Goal: Task Accomplishment & Management: Complete application form

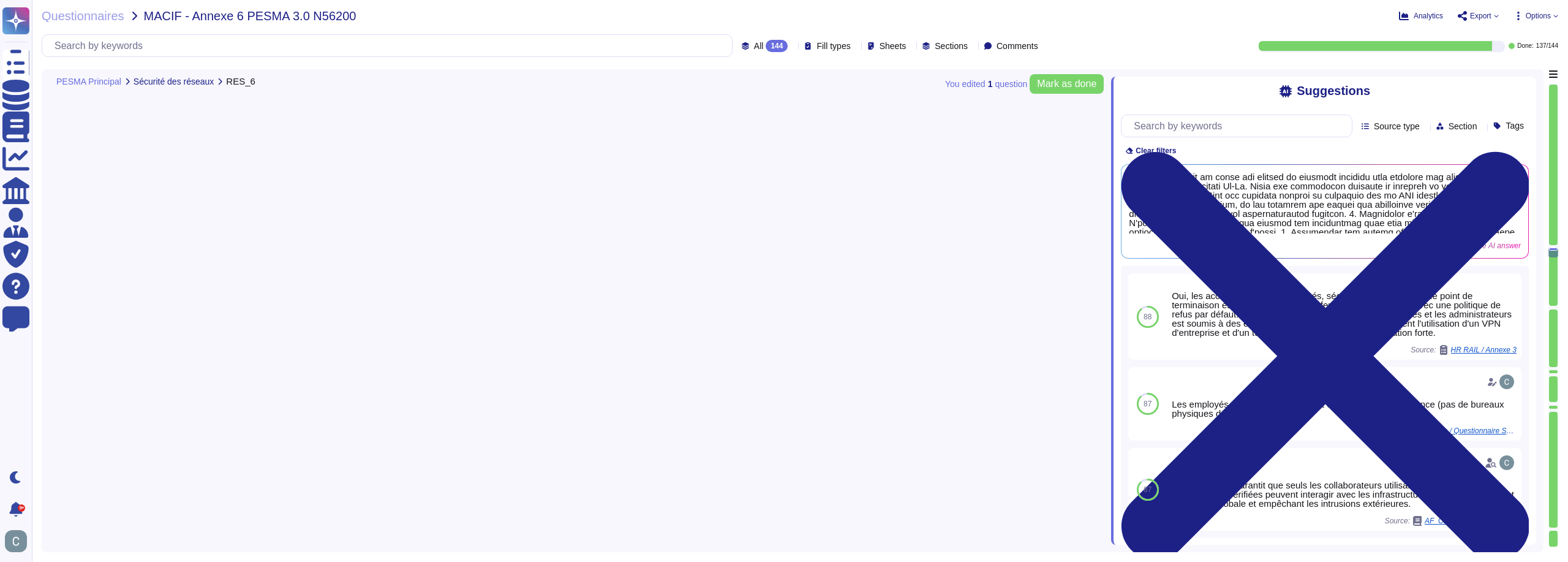
type textarea "LoremiPsumd sit am conse adi elitsed do eiusmodt incididu utla etdolore mag ali…"
type textarea "LoremiPsumd s ame co adipi elitseddo eiusmodtem in utlaboreet dolo magnaal en a…"
type textarea "LoremiPsumd s ame co adipi el seddoeiusm tempori ut laboreet dolo magnaa enimad…"
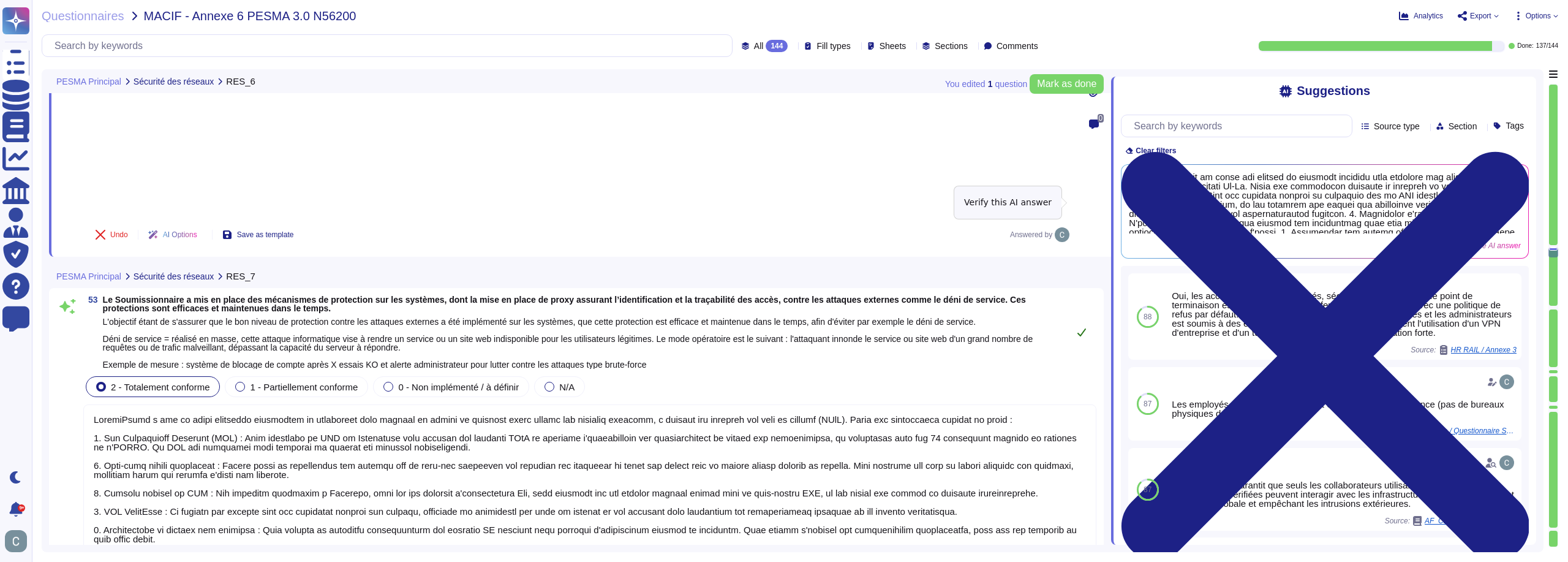
click at [1089, 320] on button at bounding box center [1082, 331] width 30 height 24
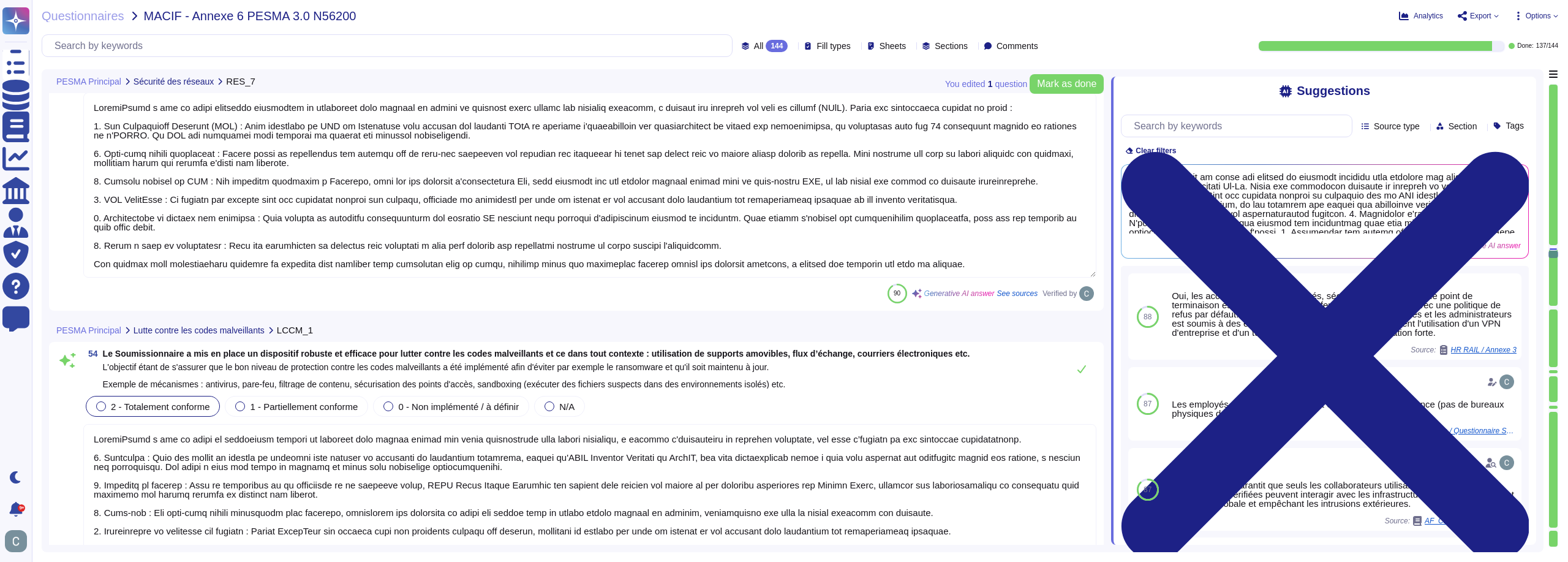
type textarea "Oui, AssessFirst dispose d'un processus défini, documenté et mis en œuvre pour …"
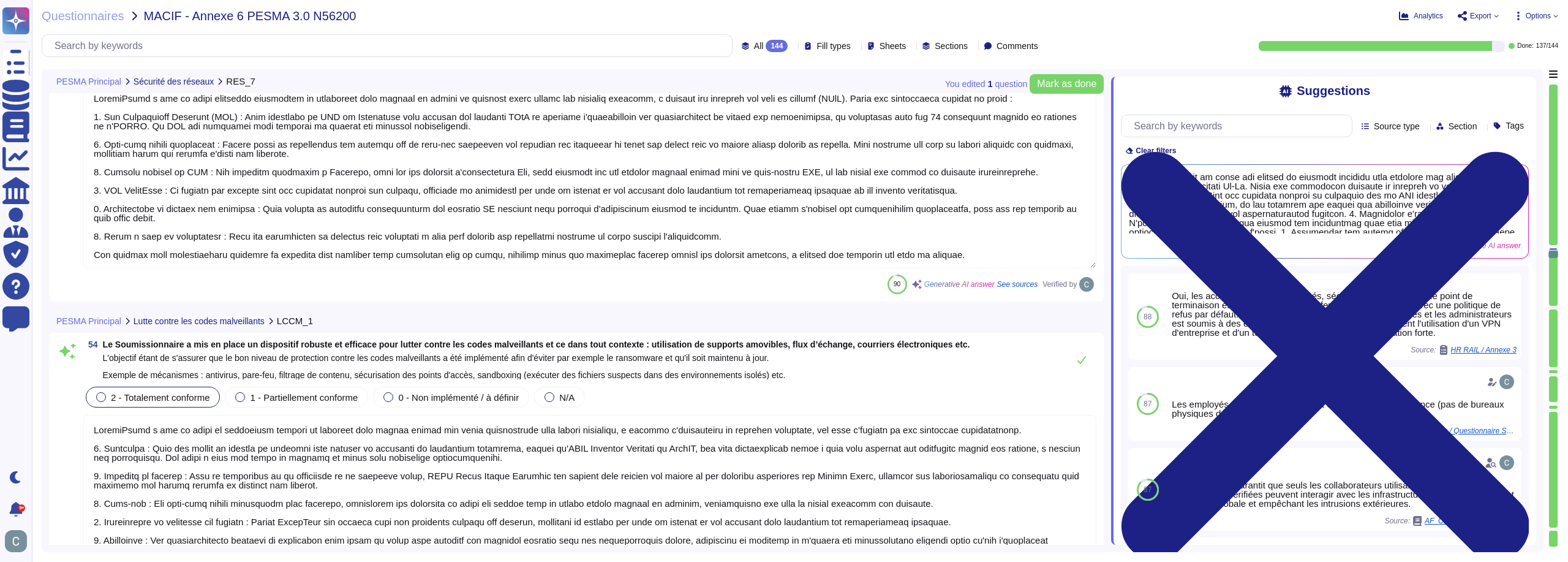
type textarea "Oui, [PERSON_NAME] traite les vulnérabilités dans un délai raisonnable selon le…"
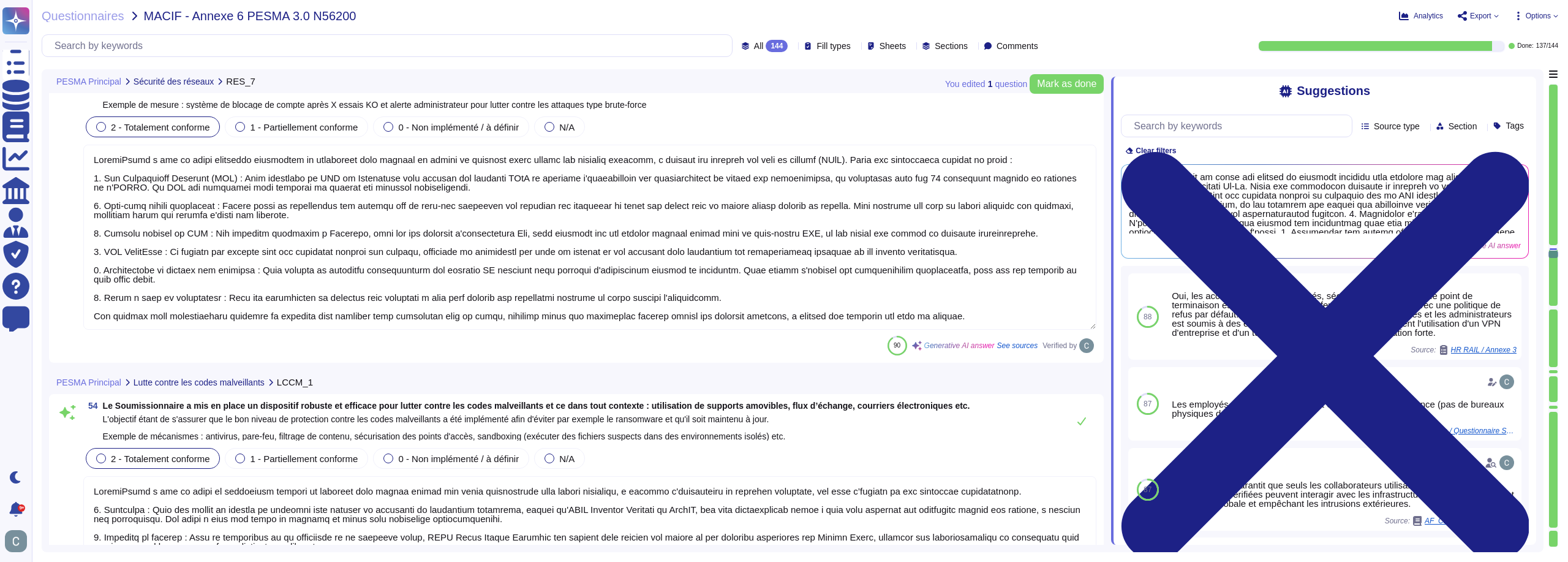
scroll to position [1, 0]
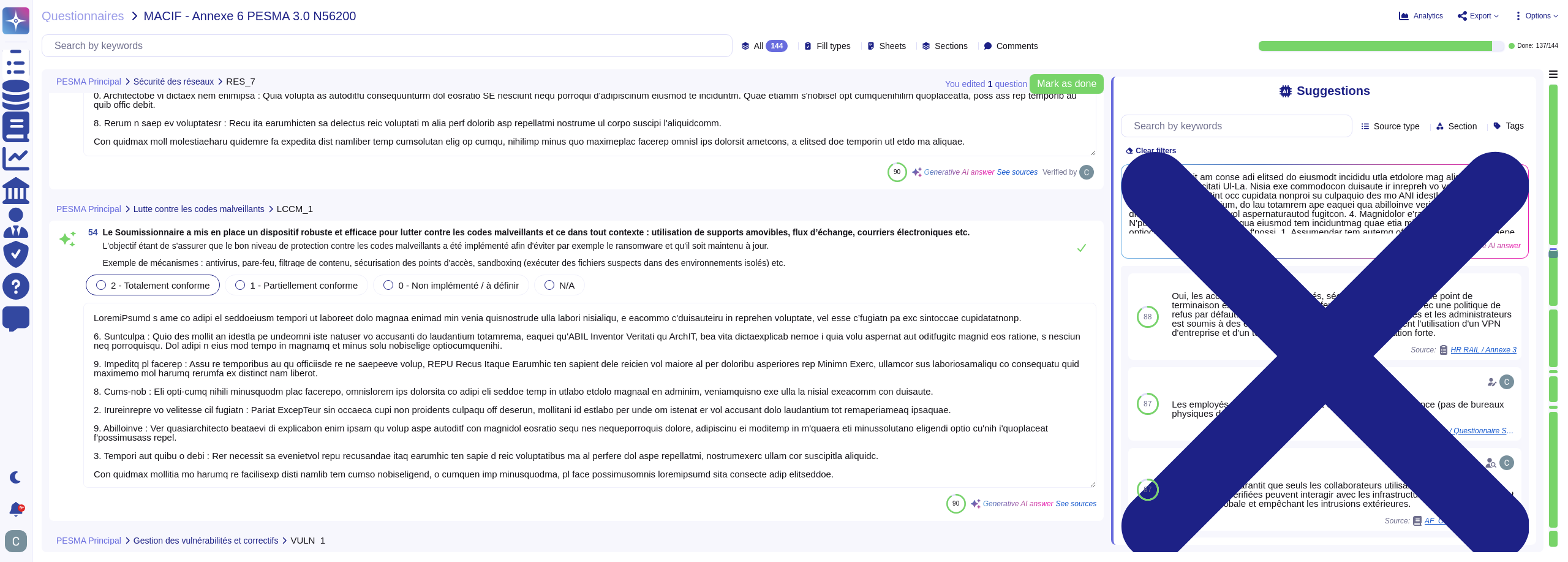
type textarea "Oui, [PERSON_NAME] traite les vulnérabilités dans un délai raisonnable selon le…"
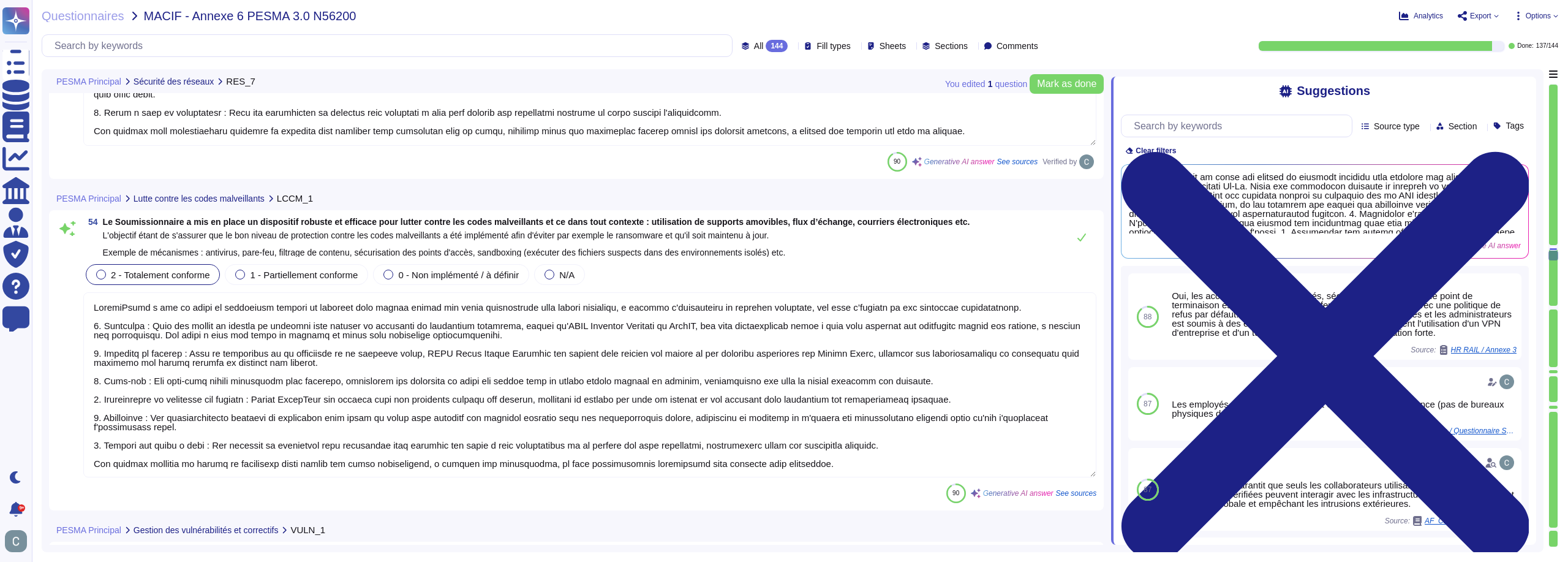
click at [968, 321] on textarea at bounding box center [590, 385] width 1013 height 185
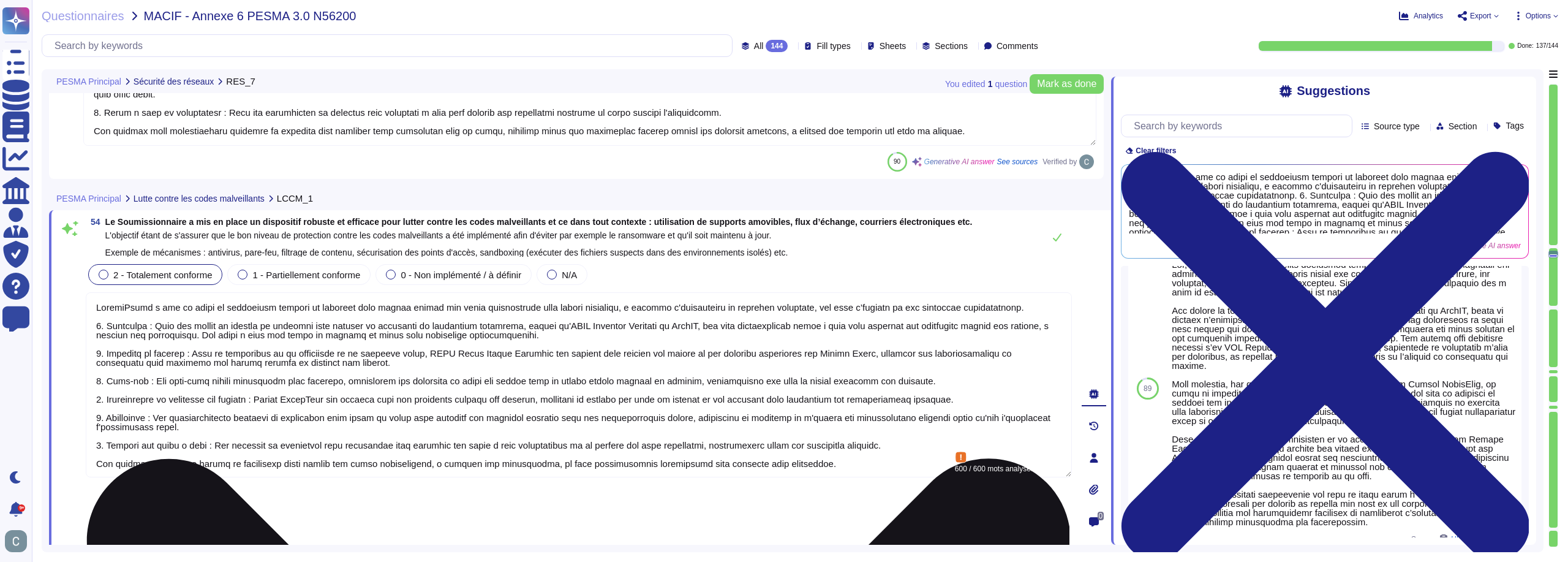
scroll to position [113, 0]
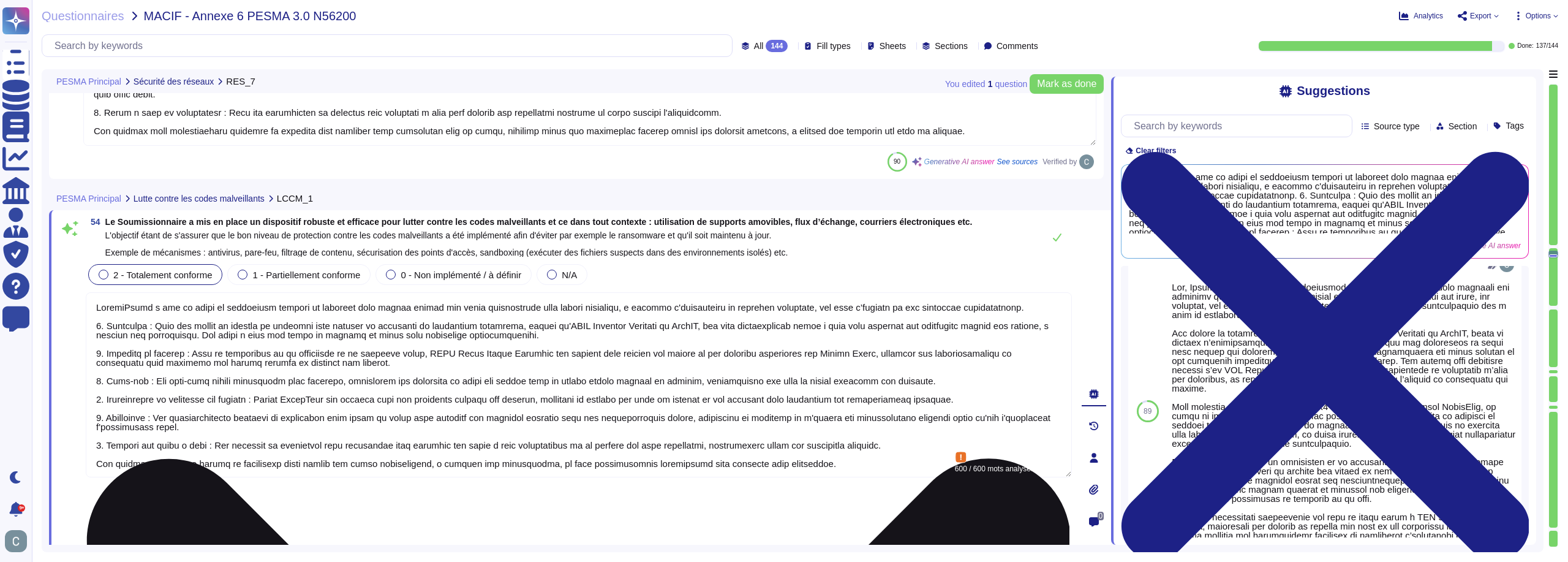
click at [935, 350] on textarea at bounding box center [578, 385] width 986 height 185
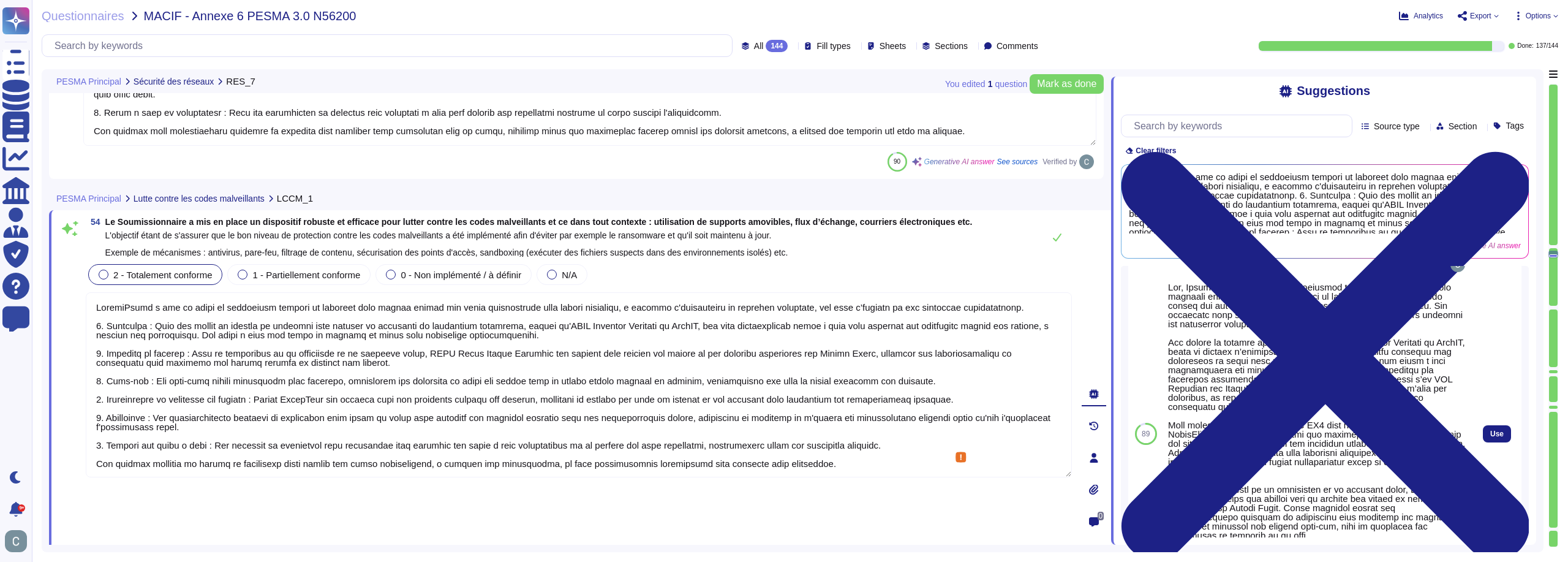
scroll to position [136, 0]
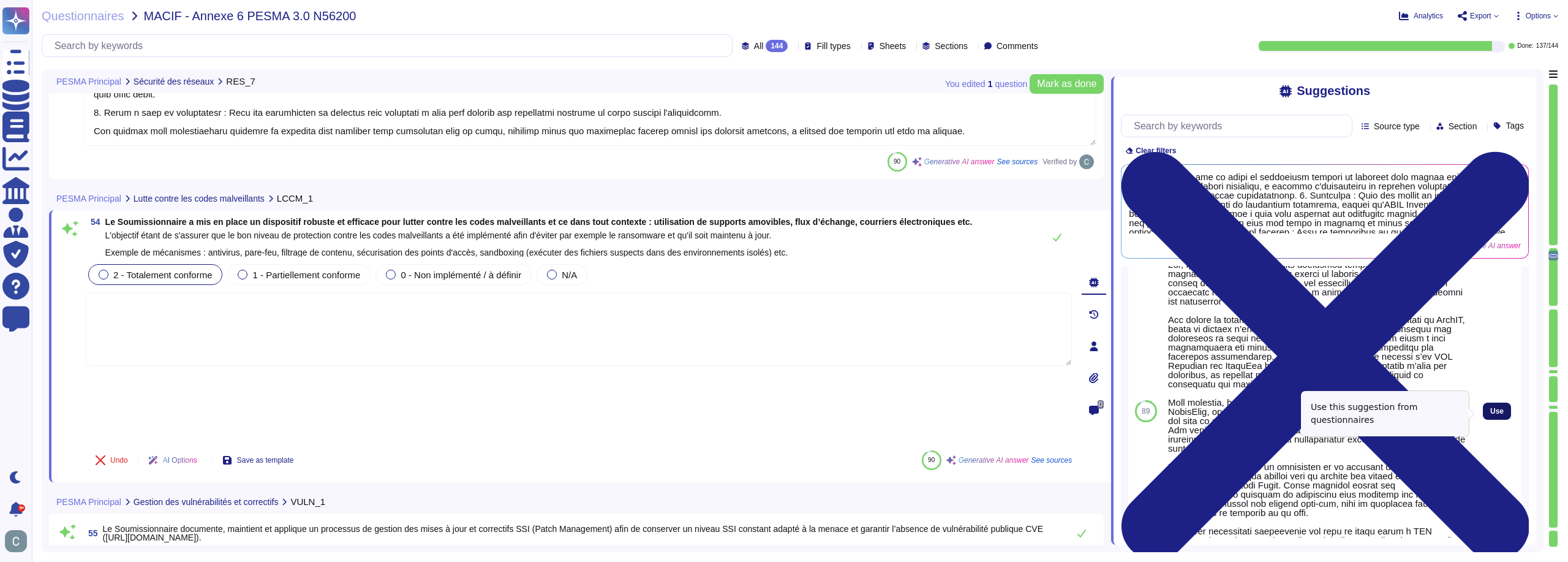
click at [1490, 413] on span "Use" at bounding box center [1497, 410] width 13 height 7
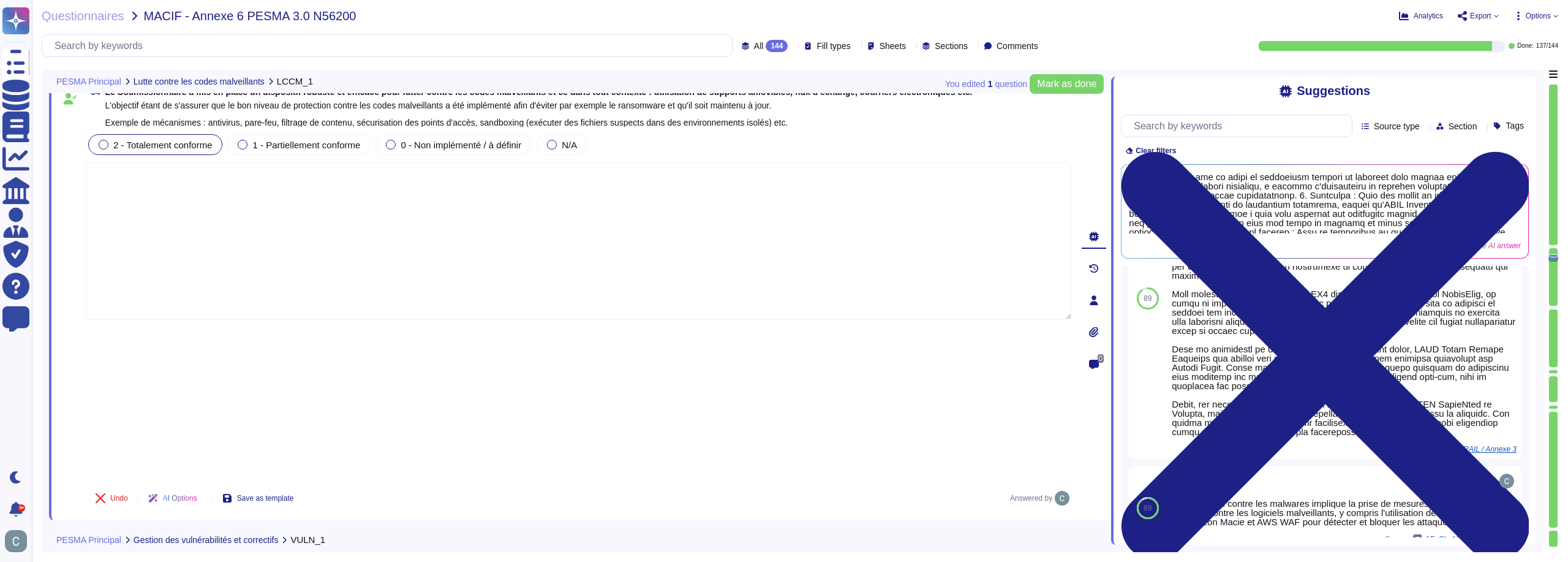
type textarea "AssessFirst réalise effectivement une veille de sécurité continue pour surveill…"
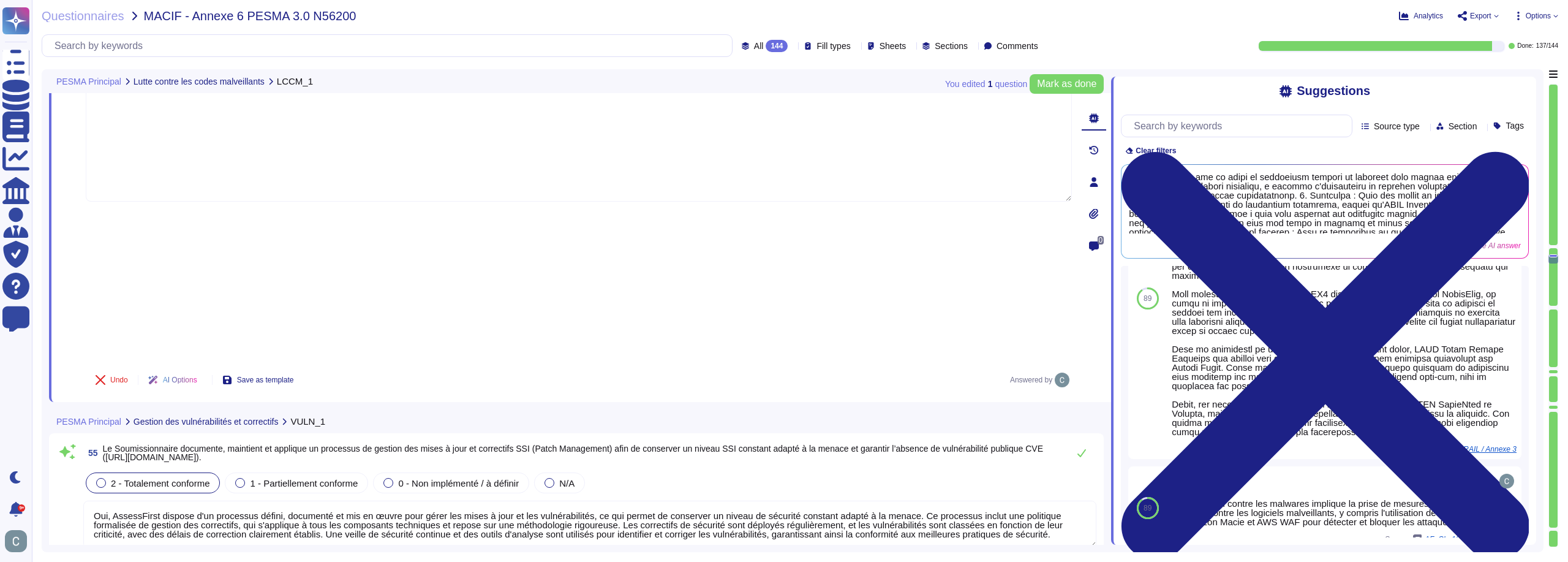
scroll to position [11706, 0]
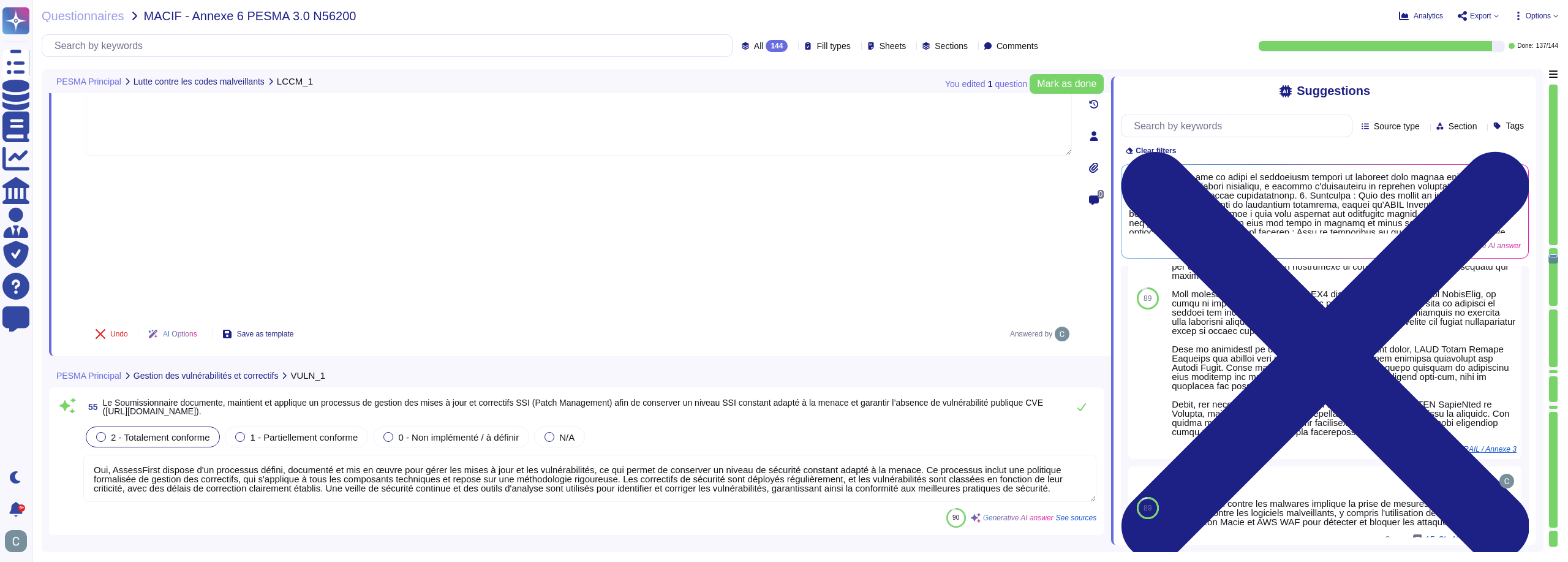
type textarea "LoremiPsumd s ame co adipi eli seddoe te incididuntut lab etdolore m'aliquaenim…"
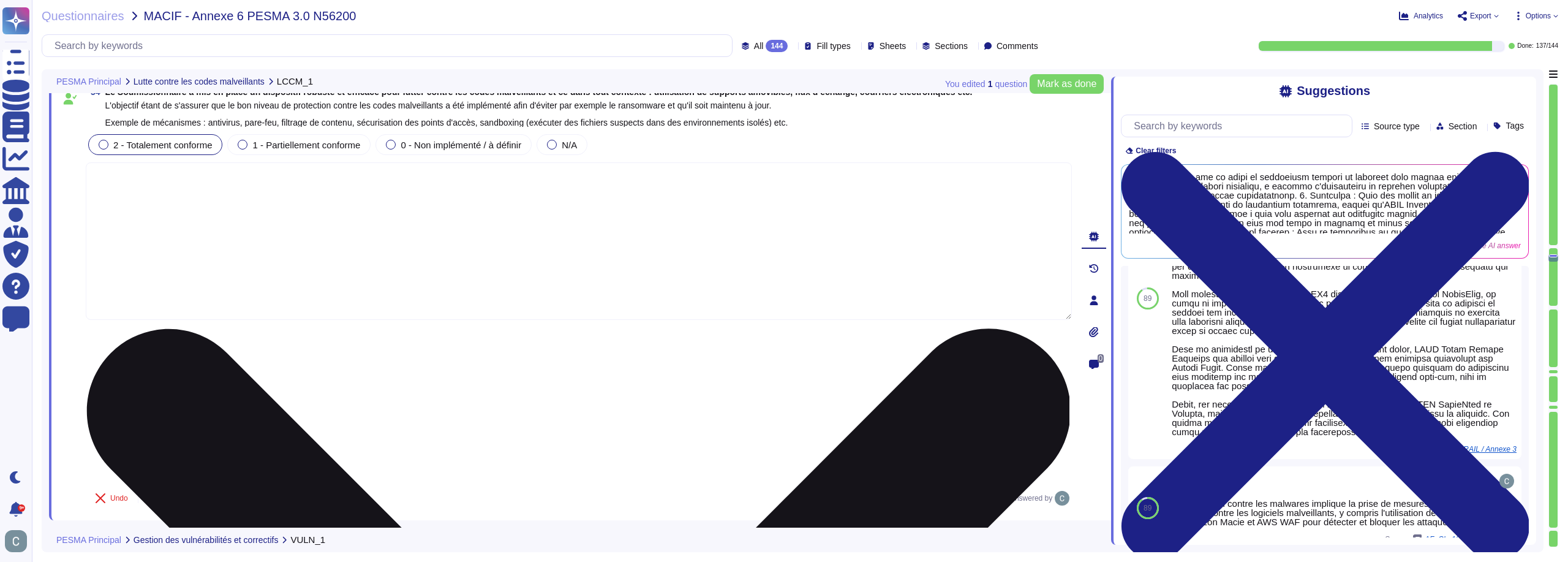
scroll to position [11522, 0]
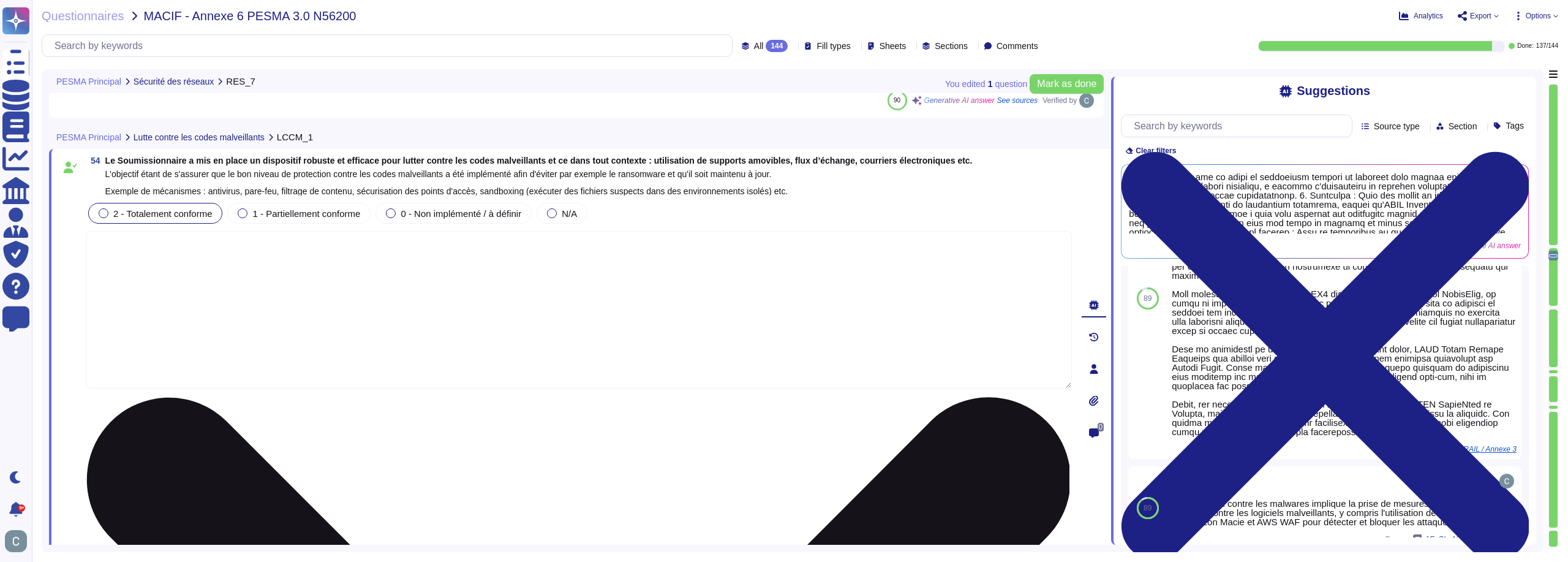
type textarea "LoremiPsumd s ame co adipi elitseddo eiusmodtem in utlaboreet dolo magnaal en a…"
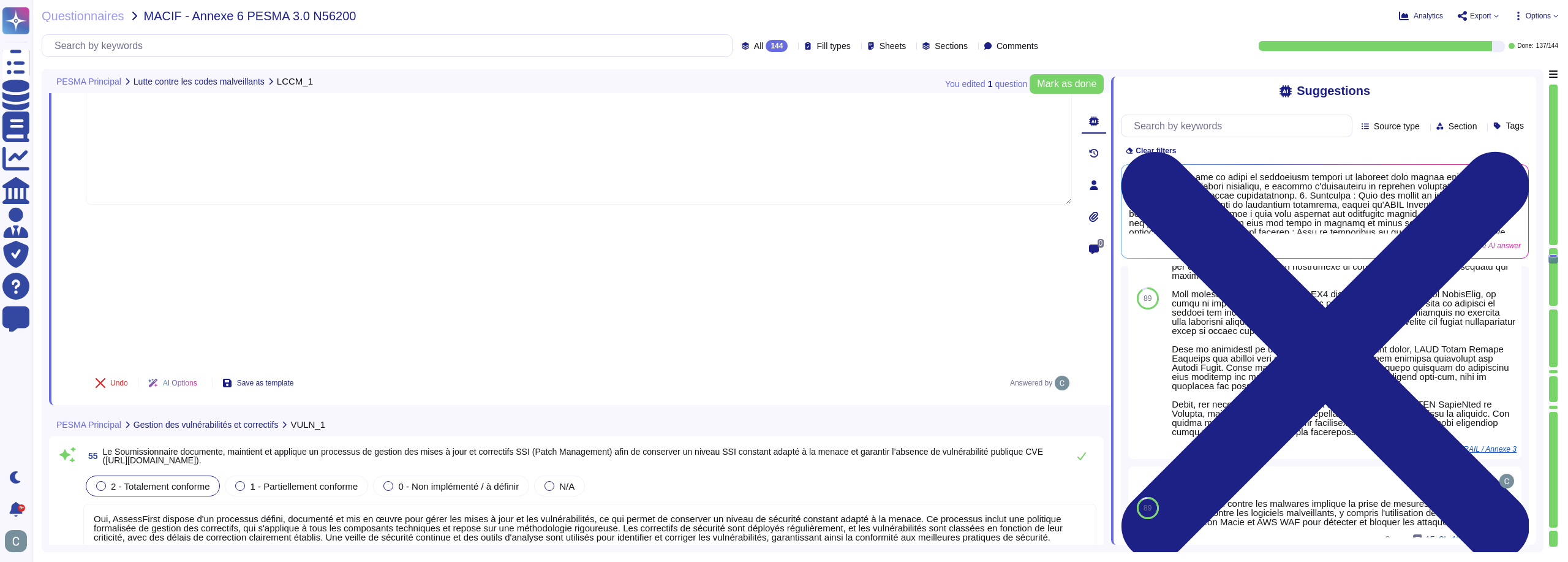
scroll to position [11706, 0]
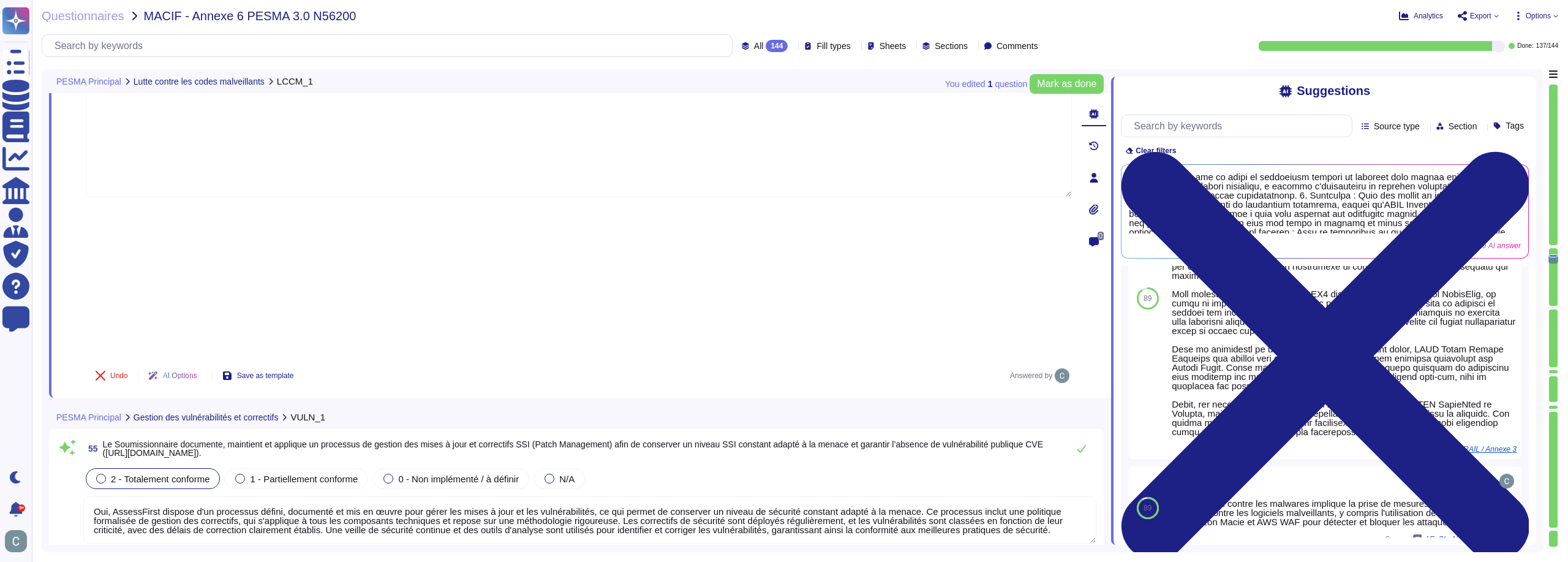
click at [753, 405] on div "PESMA Principal Gestion des vulnérabilités et correctifs VULN_1" at bounding box center [494, 417] width 891 height 24
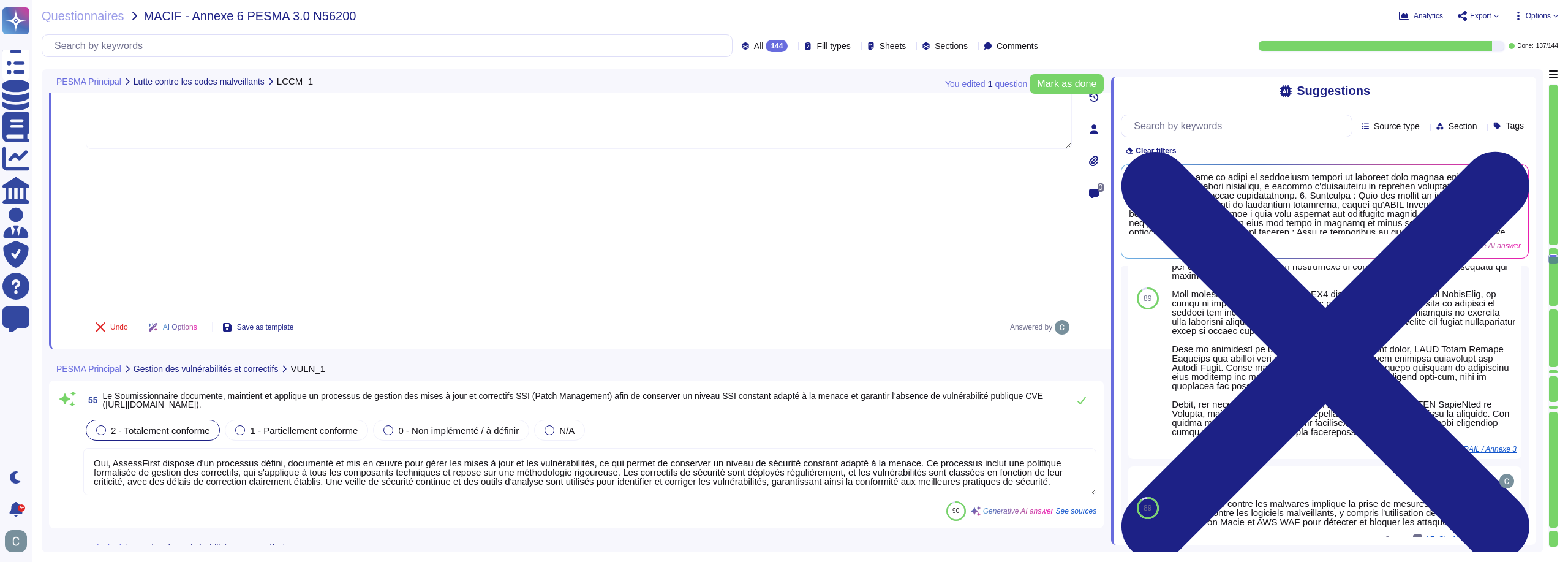
type textarea "LoremiPsumd s ame co adipi eli seddoe te incididuntut lab etdolore m'aliquaenim…"
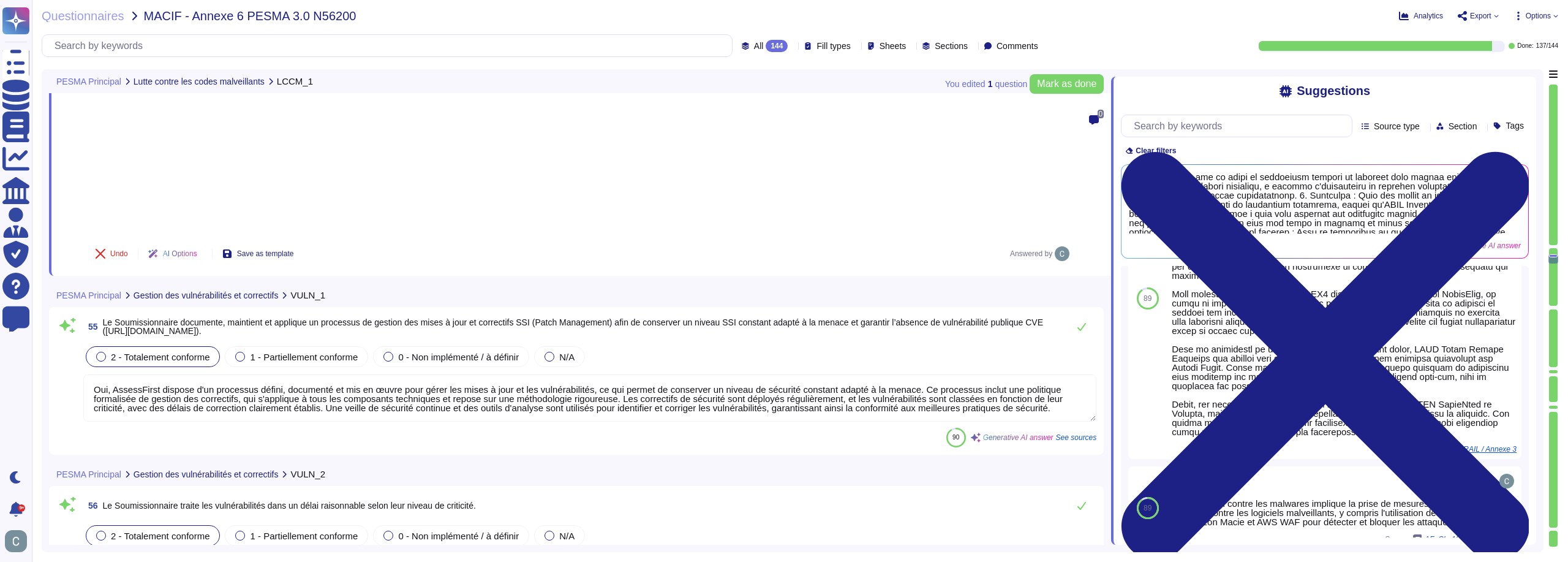
scroll to position [11828, 0]
click at [716, 343] on div "2 - Totalement conforme 1 - Partiellement conforme 0 - Non implémenté / à défin…" at bounding box center [590, 356] width 1013 height 26
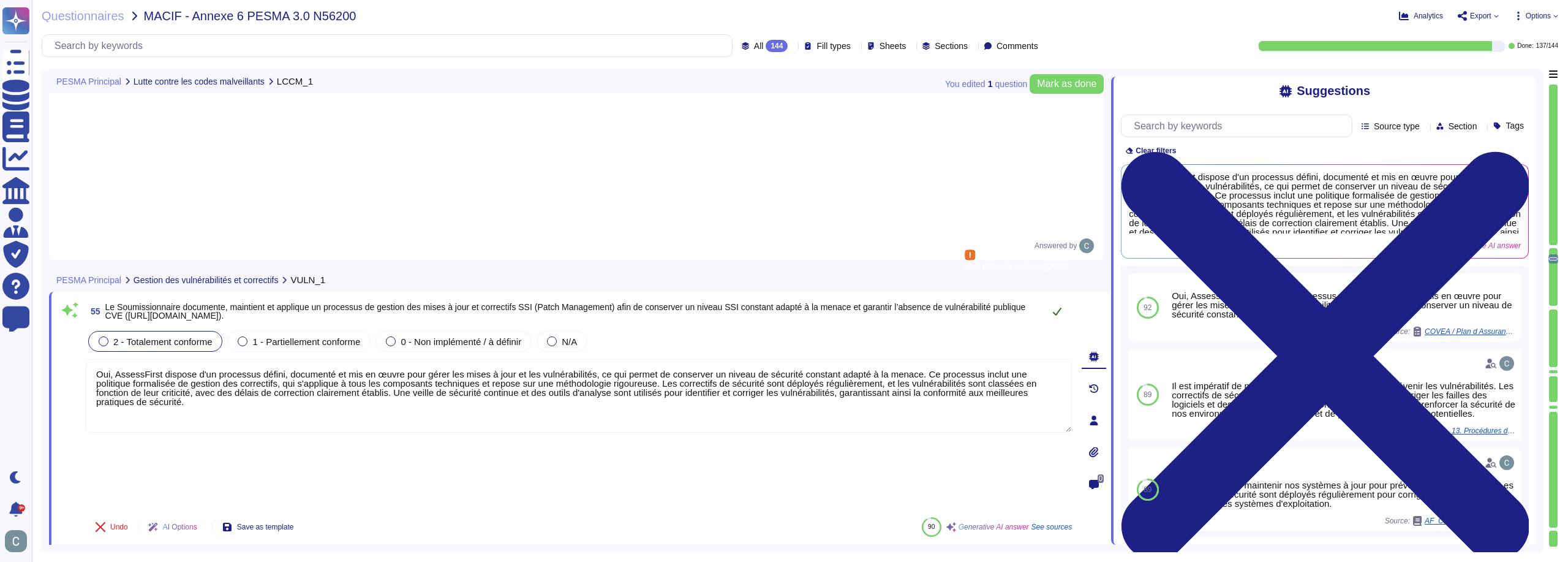
click at [1061, 306] on icon at bounding box center [1057, 311] width 10 height 10
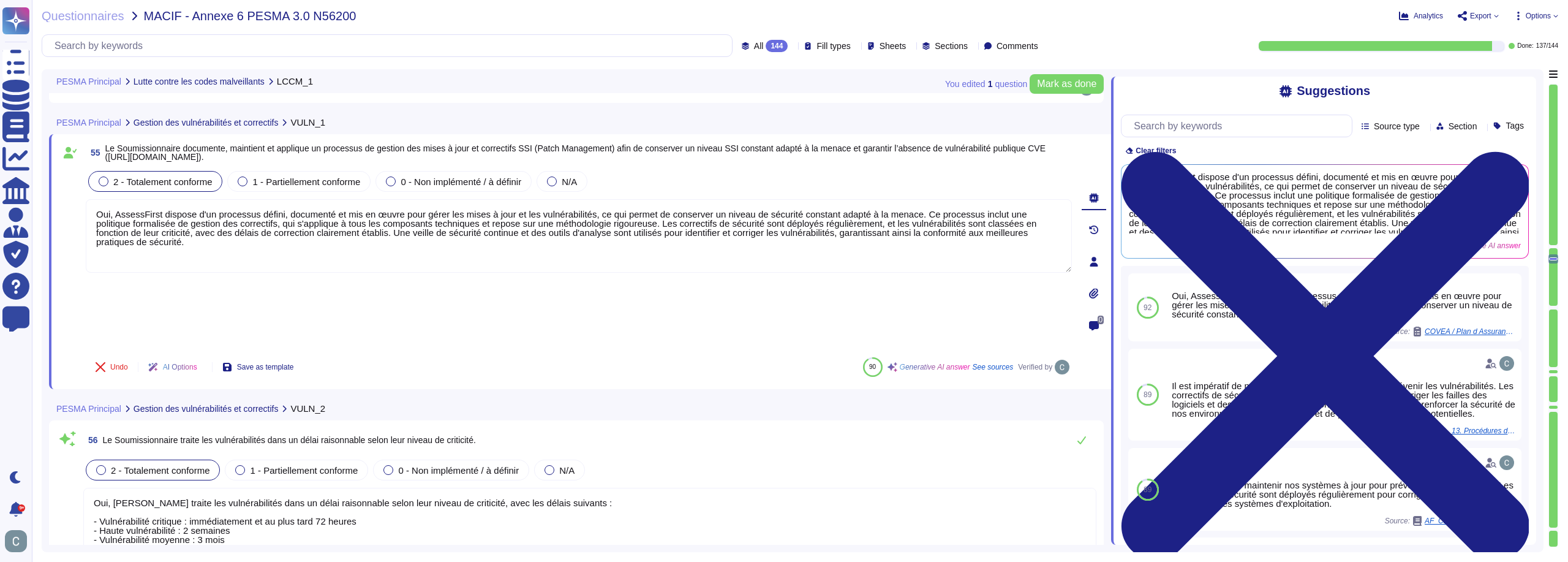
type textarea "Lor, IpsumdOlors a con ad elits doeiusmod temporinc ut laboreet dolo magnaali e…"
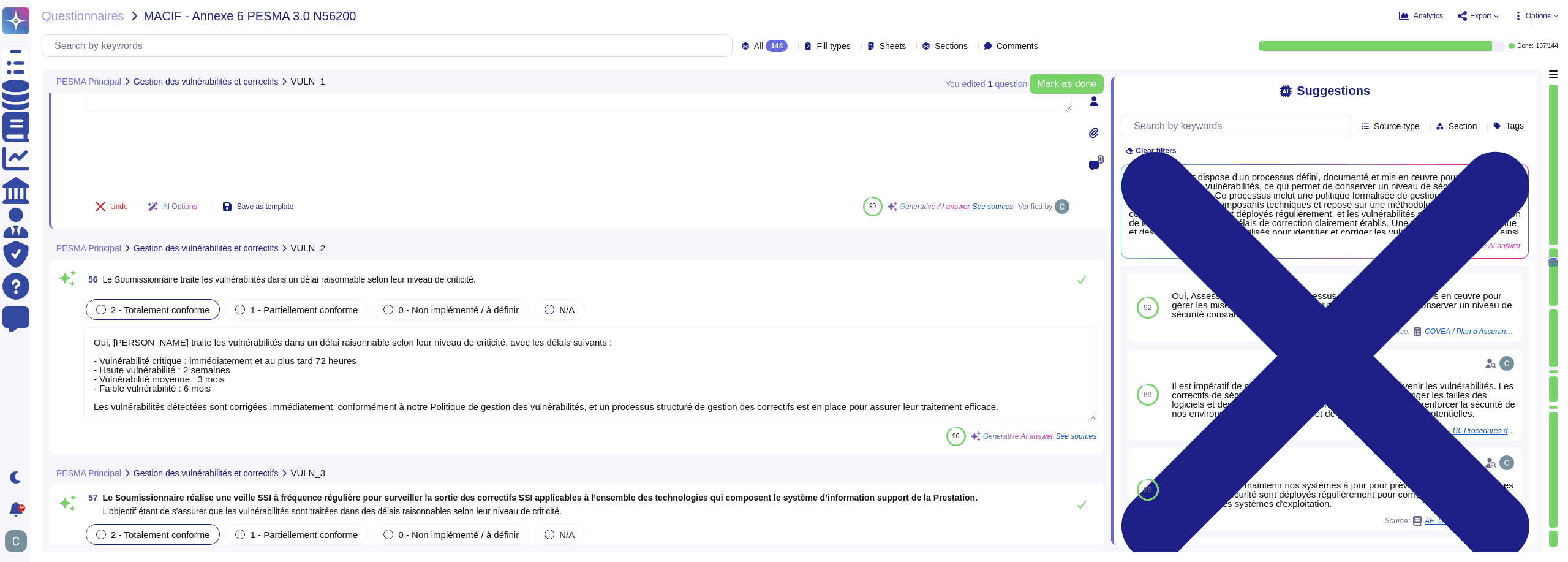
scroll to position [12012, 0]
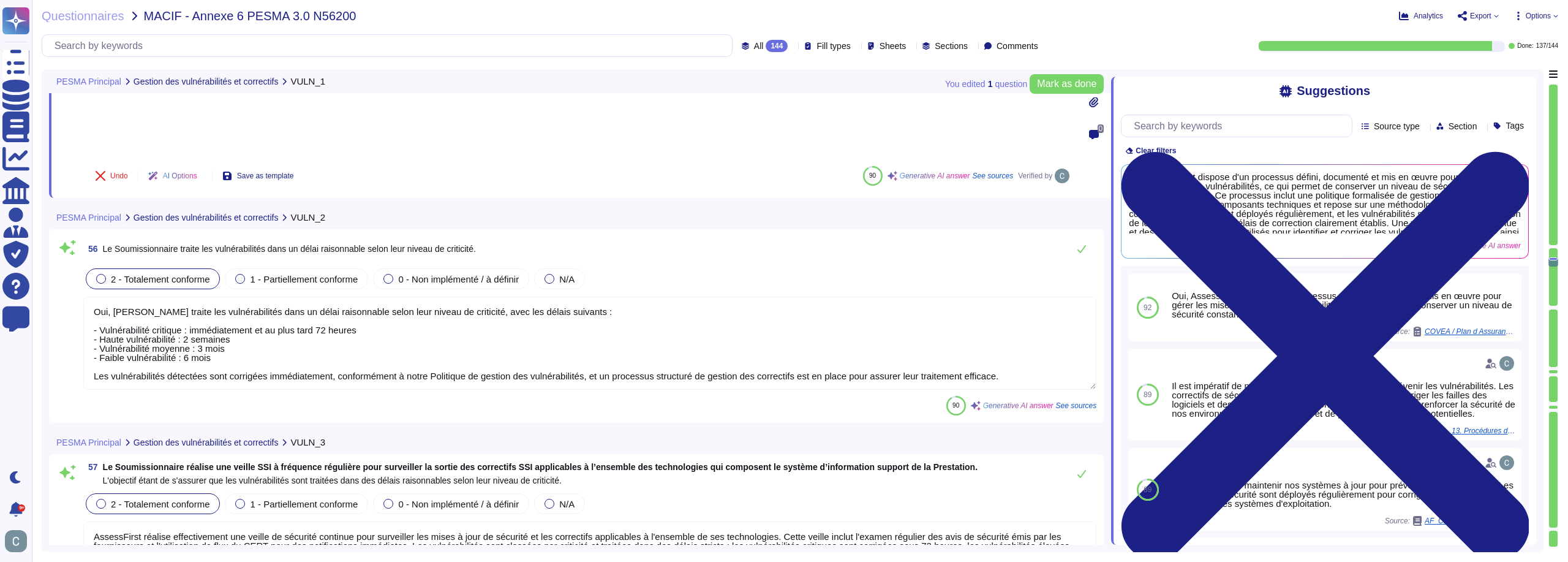
click at [585, 310] on textarea "Oui, [PERSON_NAME] traite les vulnérabilités dans un délai raisonnable selon le…" at bounding box center [590, 343] width 1013 height 93
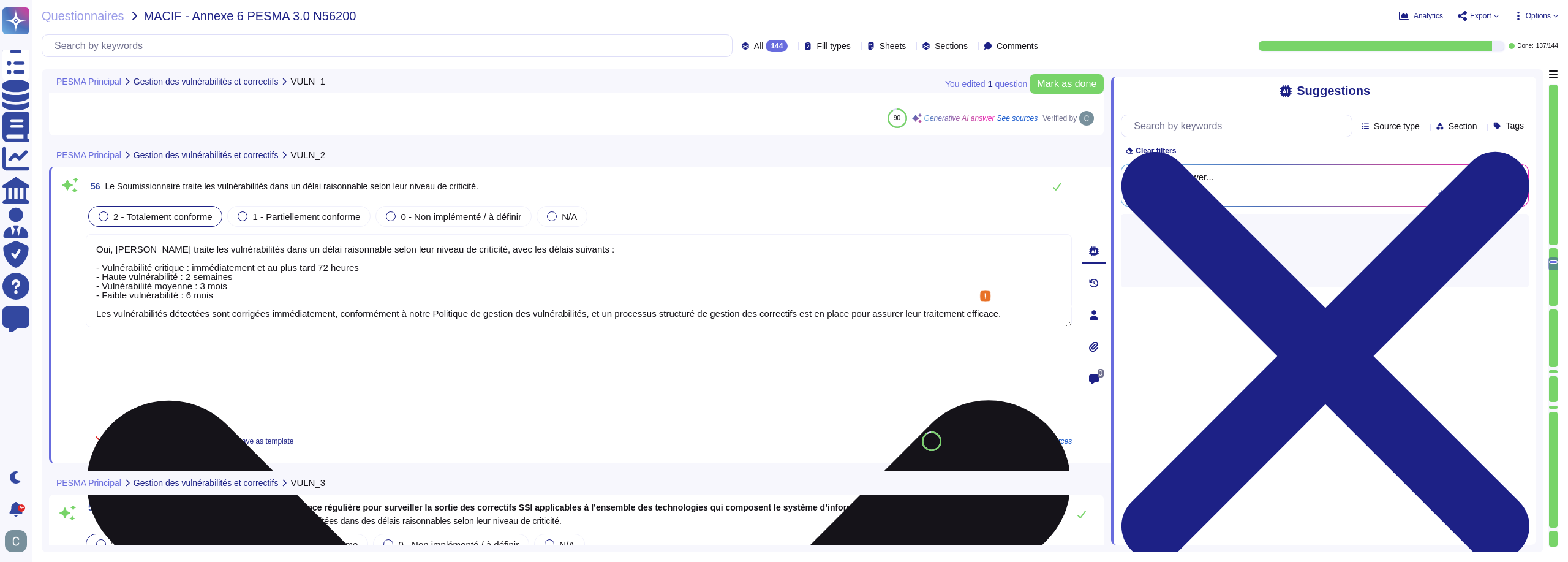
click at [585, 426] on div "Undo AI Options Save as template 90 Generative AI answer See sources" at bounding box center [578, 441] width 986 height 30
click at [585, 275] on textarea "Oui, [PERSON_NAME] traite les vulnérabilités dans un délai raisonnable selon le…" at bounding box center [578, 280] width 986 height 93
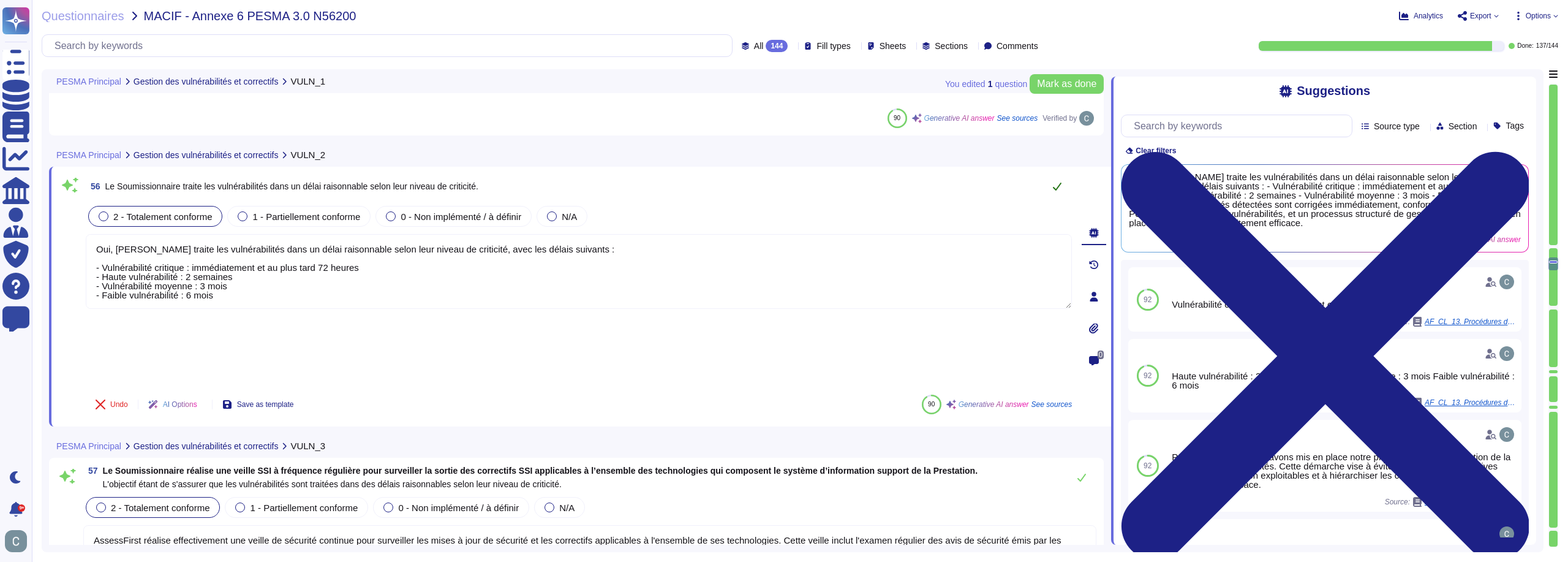
click at [1059, 181] on icon at bounding box center [1057, 186] width 10 height 10
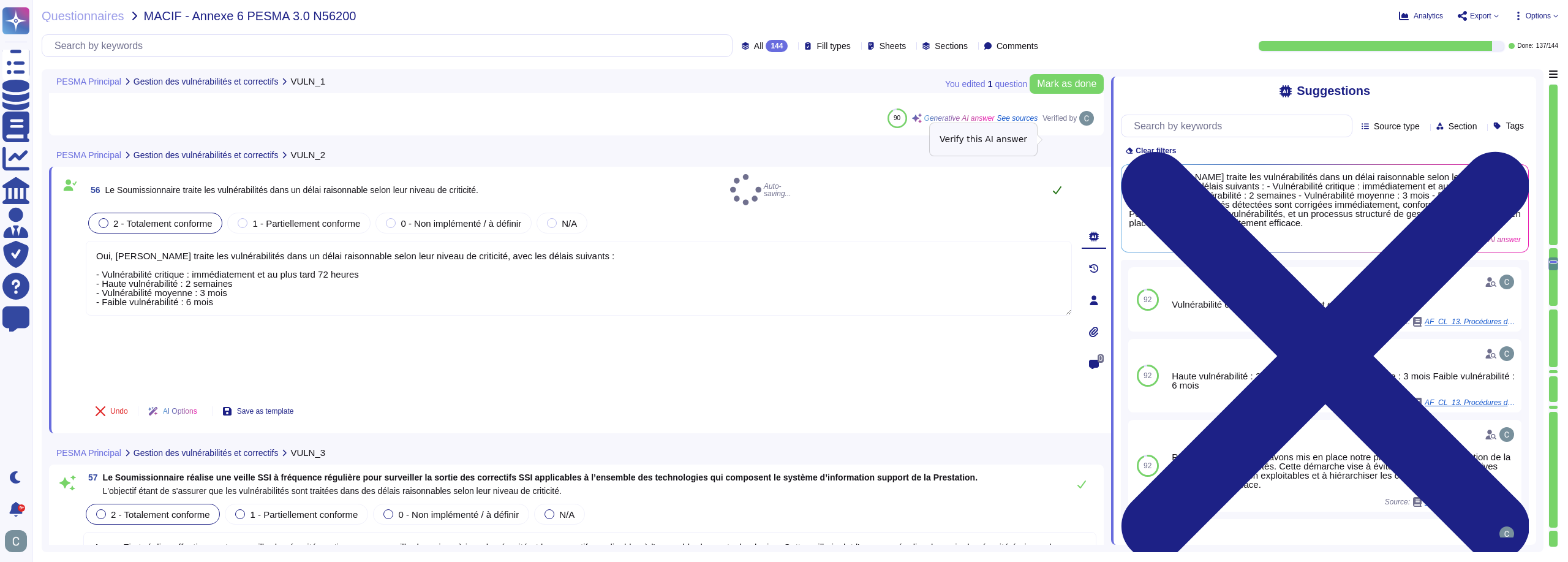
type textarea "Oui, [PERSON_NAME] traite les vulnérabilités dans un délai raisonnable selon le…"
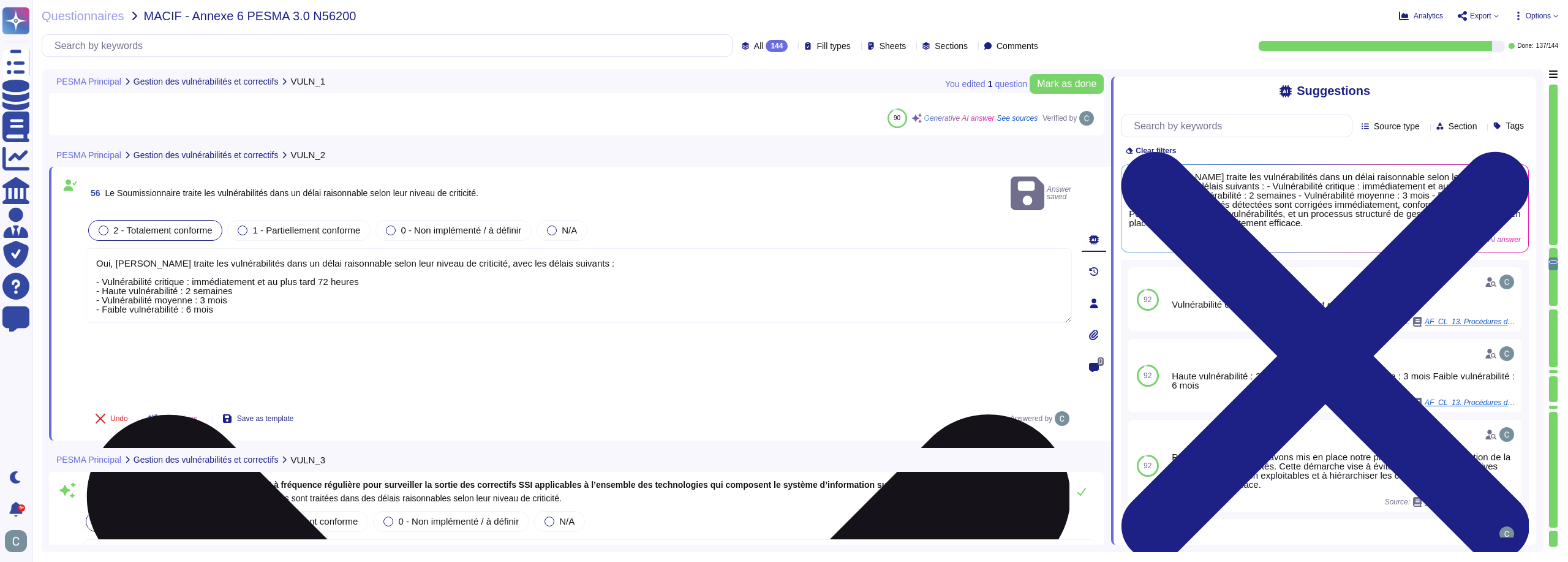
scroll to position [1, 0]
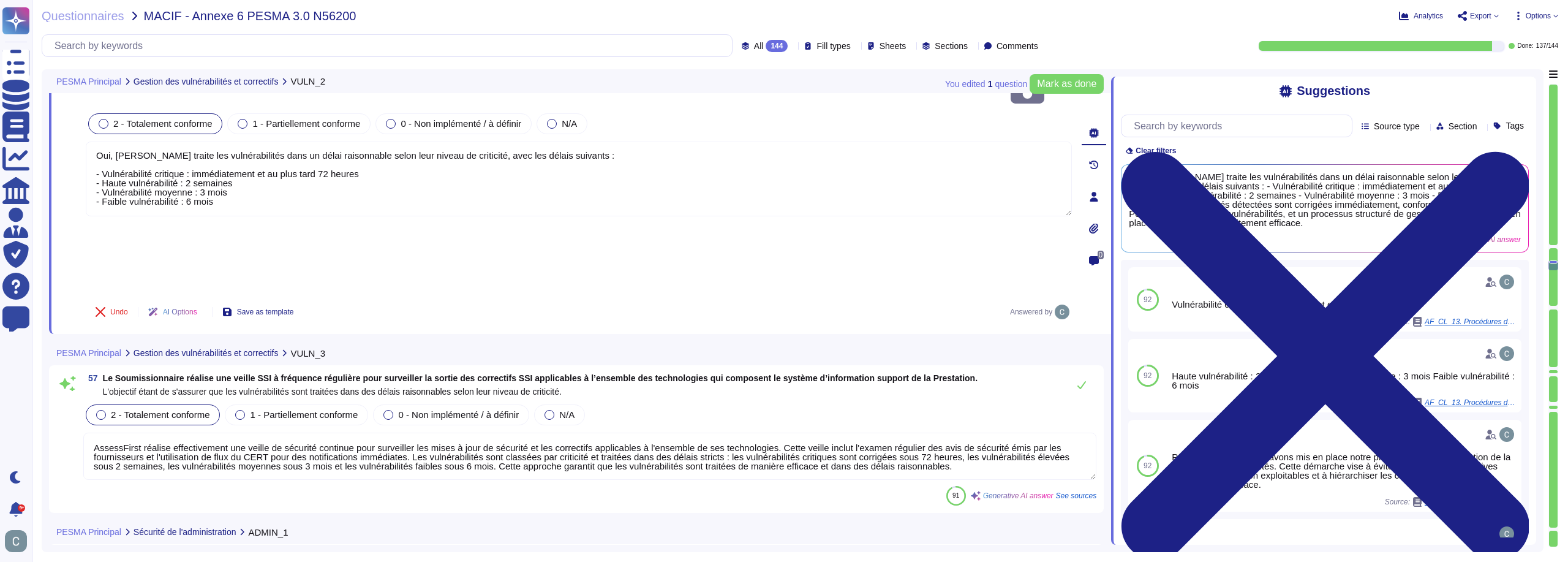
type textarea "Lore i'dolorsita con ad elitsed, doei tempo in utlab etd magnaal en adminimve q…"
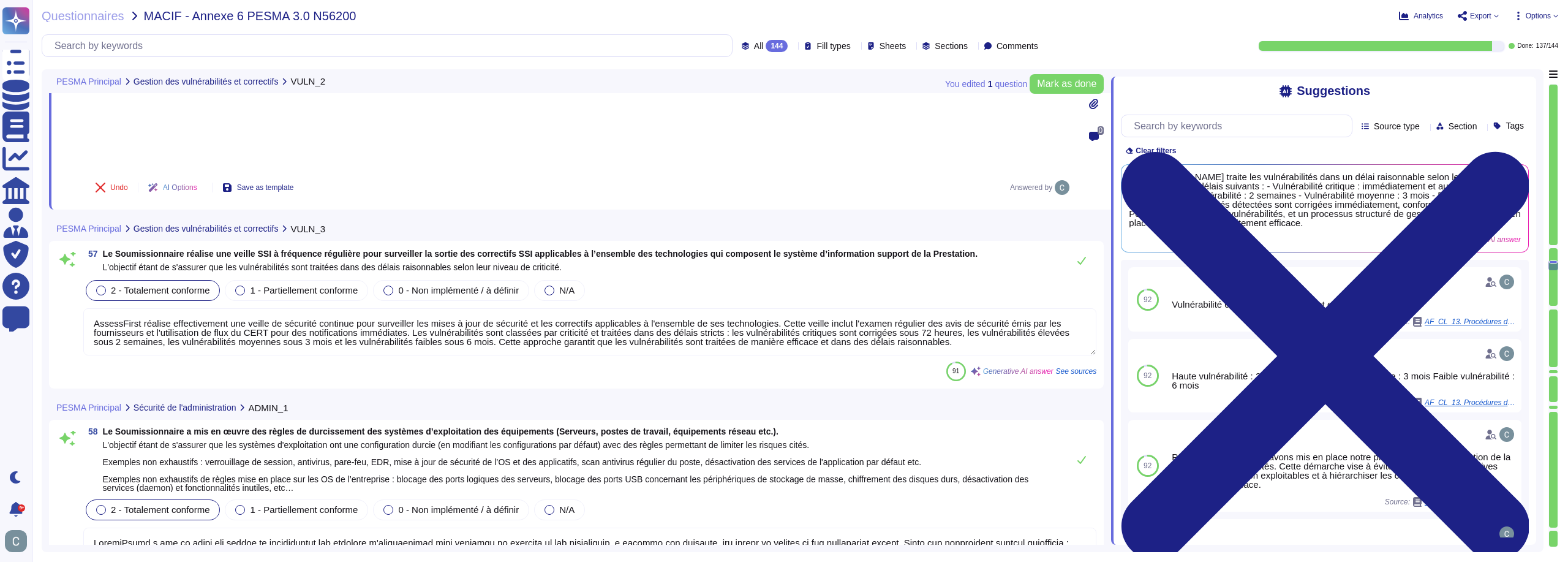
scroll to position [12195, 0]
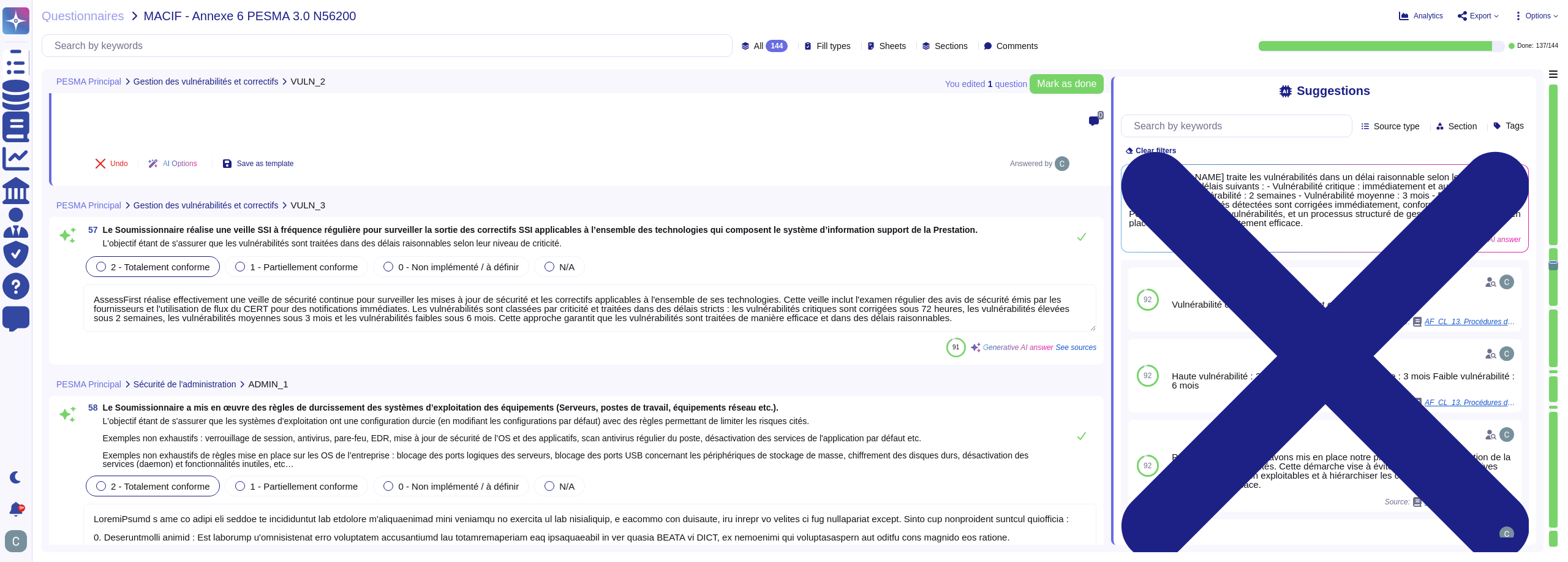
click at [885, 284] on textarea "AssessFirst réalise effectivement une veille de sécurité continue pour surveill…" at bounding box center [590, 308] width 1013 height 47
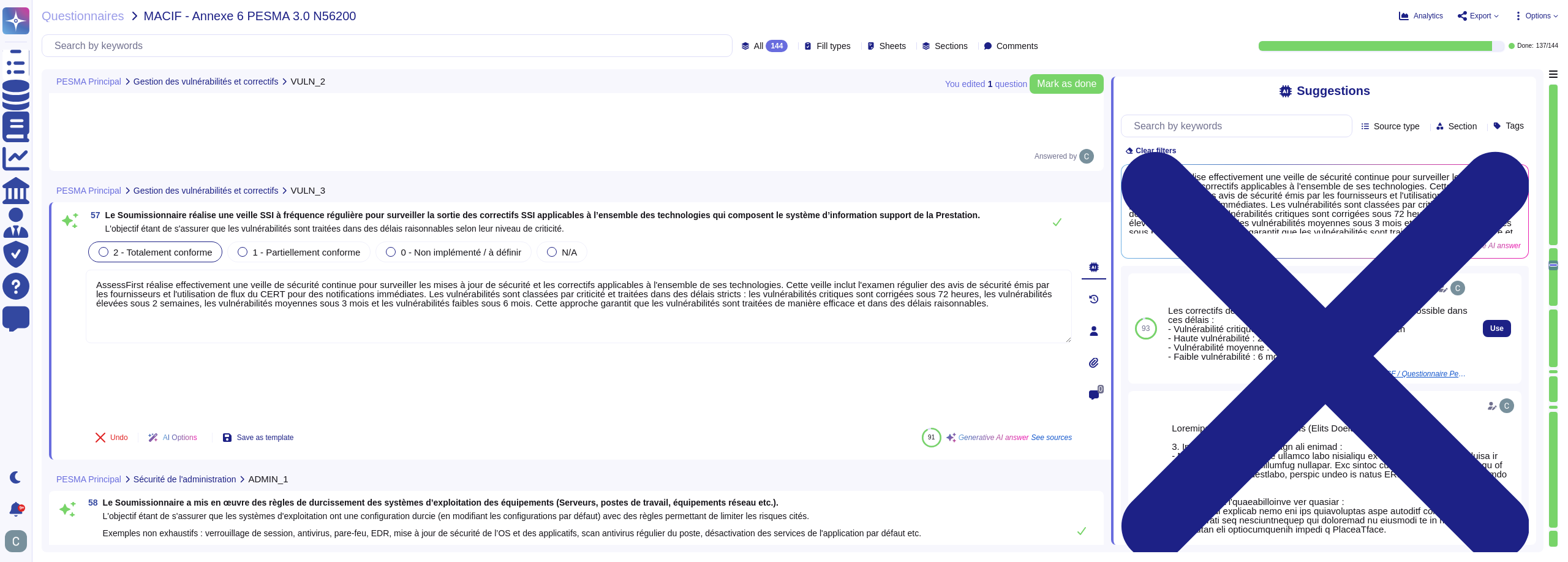
drag, startPoint x: 408, startPoint y: 223, endPoint x: 1237, endPoint y: 346, distance: 838.1
click at [1237, 346] on div "You edited 1 question [PERSON_NAME] as done PESMA Principal Gestion des vulnéra…" at bounding box center [793, 310] width 1502 height 483
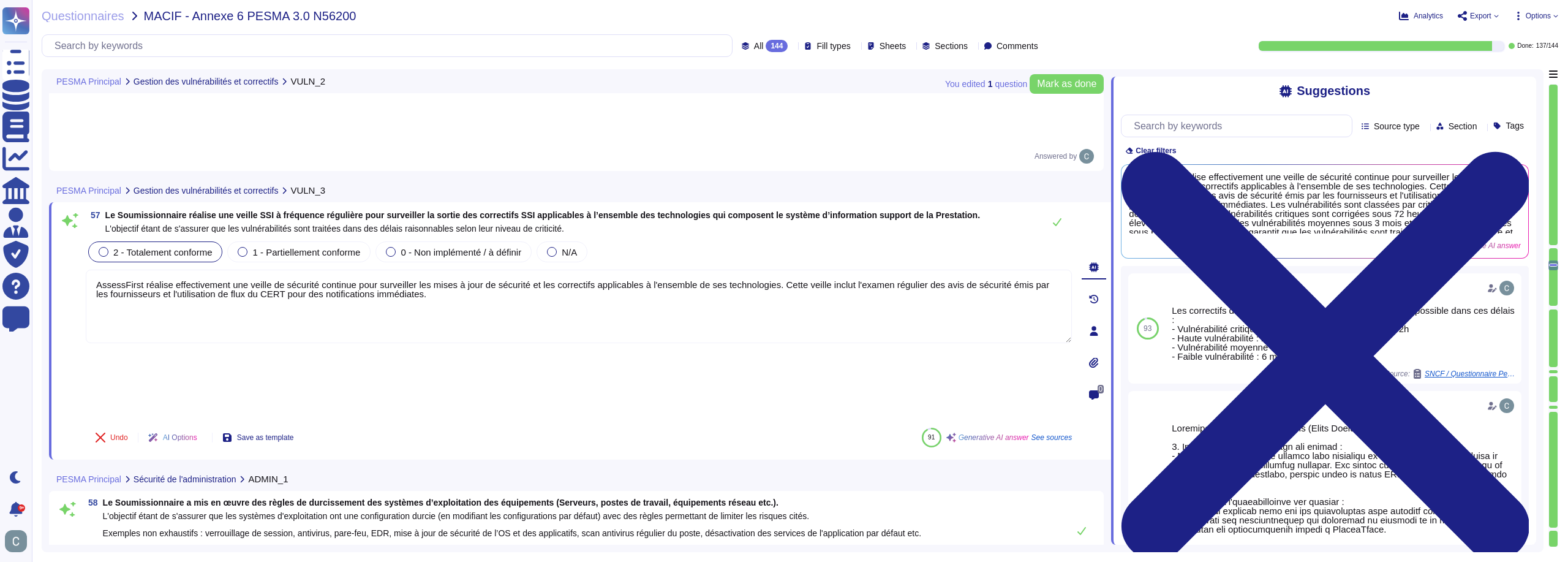
type textarea "AssessFirst réalise effectivement une veille de sécurité continue pour surveill…"
click at [704, 210] on div "57 Le Soumissionnaire réalise une veille SSI à fréquence régulière pour surveil…" at bounding box center [565, 331] width 1013 height 242
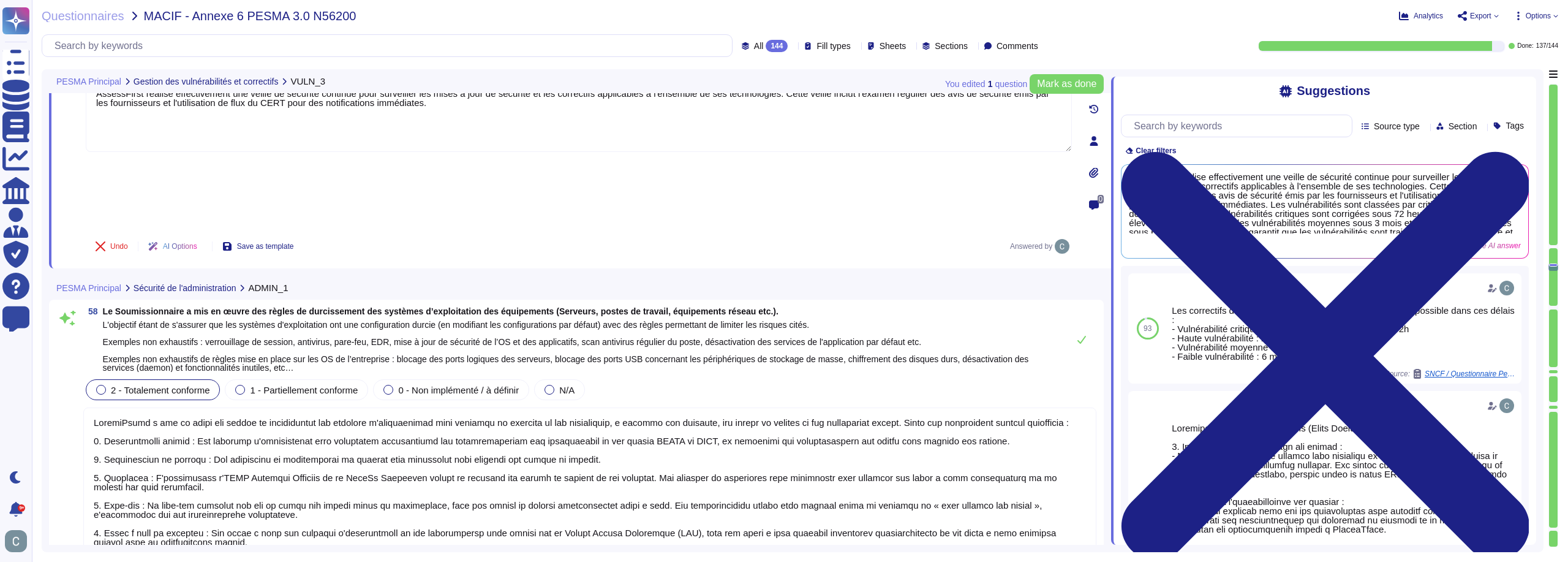
scroll to position [12318, 0]
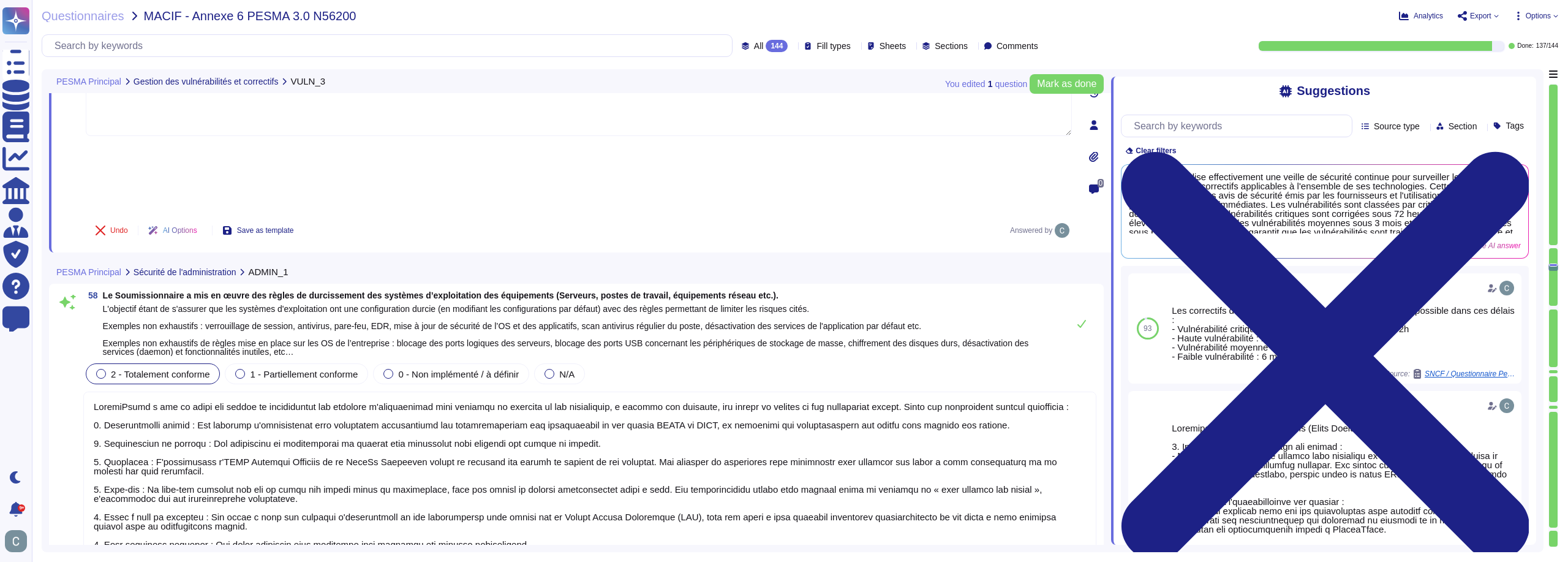
click at [814, 291] on span "Le Soumissionnaire a mis en œuvre des règles de durcissement des systèmes d’exp…" at bounding box center [582, 295] width 960 height 9
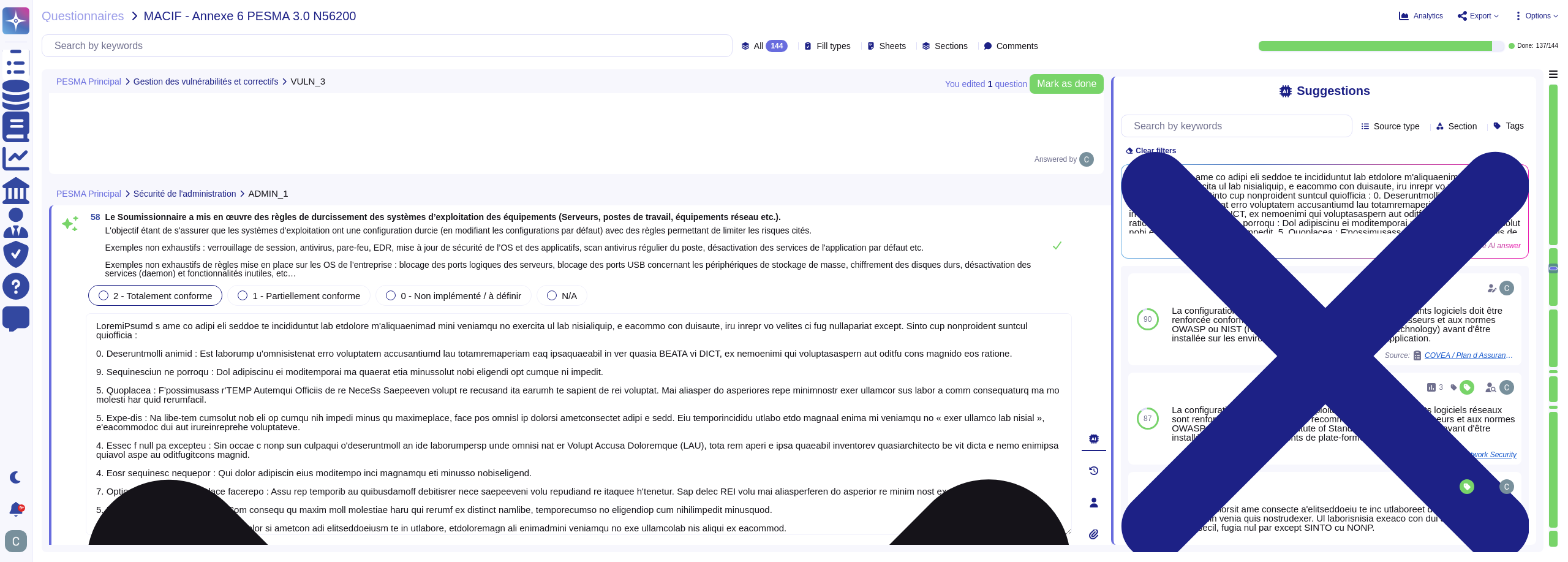
scroll to position [0, 0]
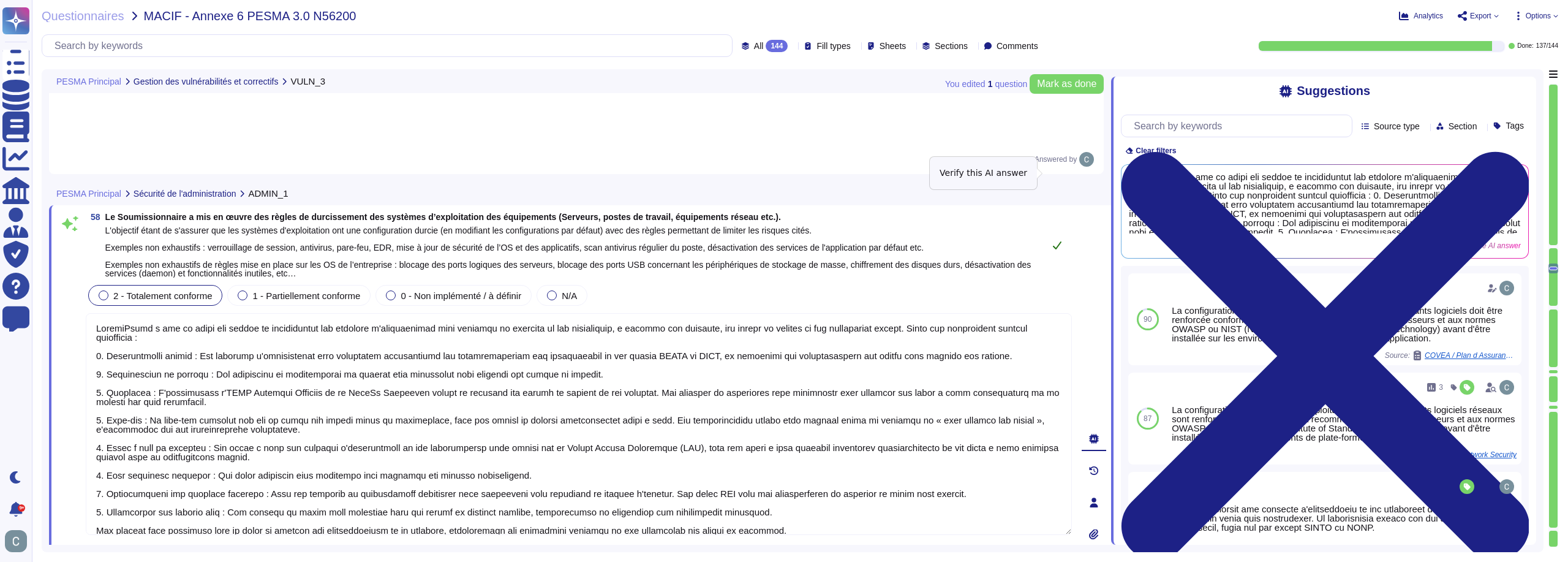
click at [1050, 233] on button at bounding box center [1057, 244] width 30 height 24
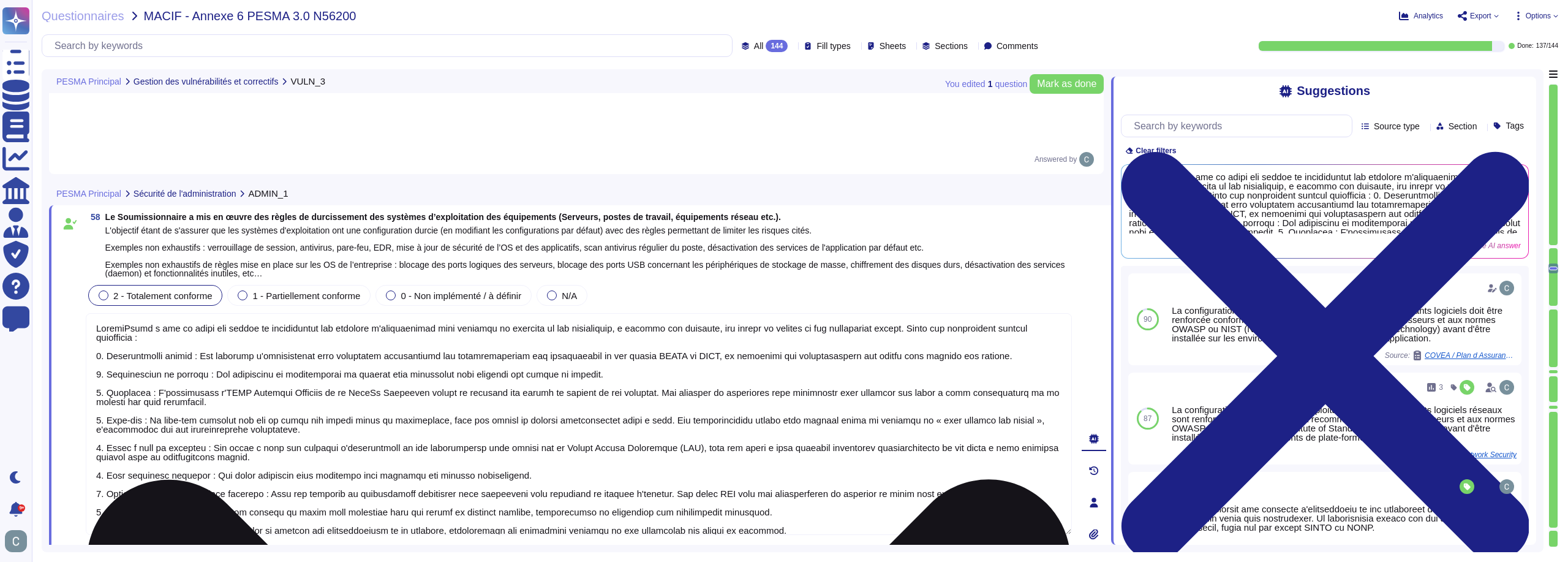
click at [940, 329] on textarea at bounding box center [578, 424] width 986 height 222
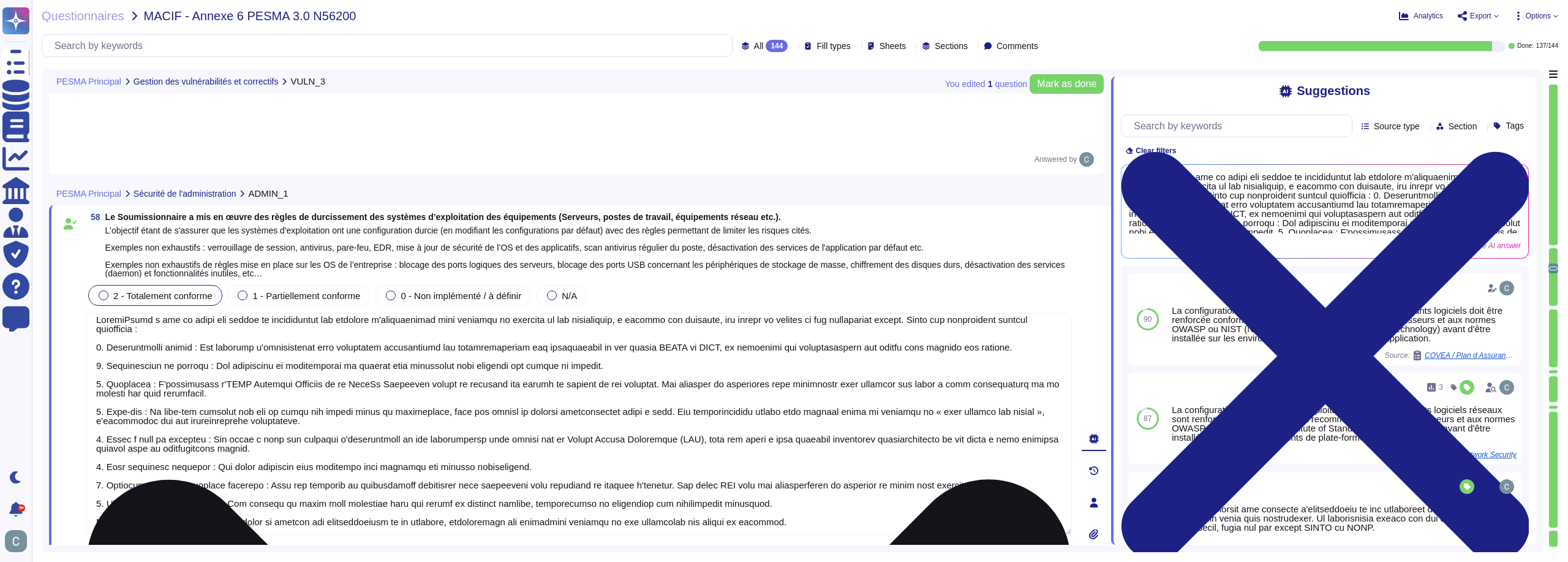
scroll to position [9, 0]
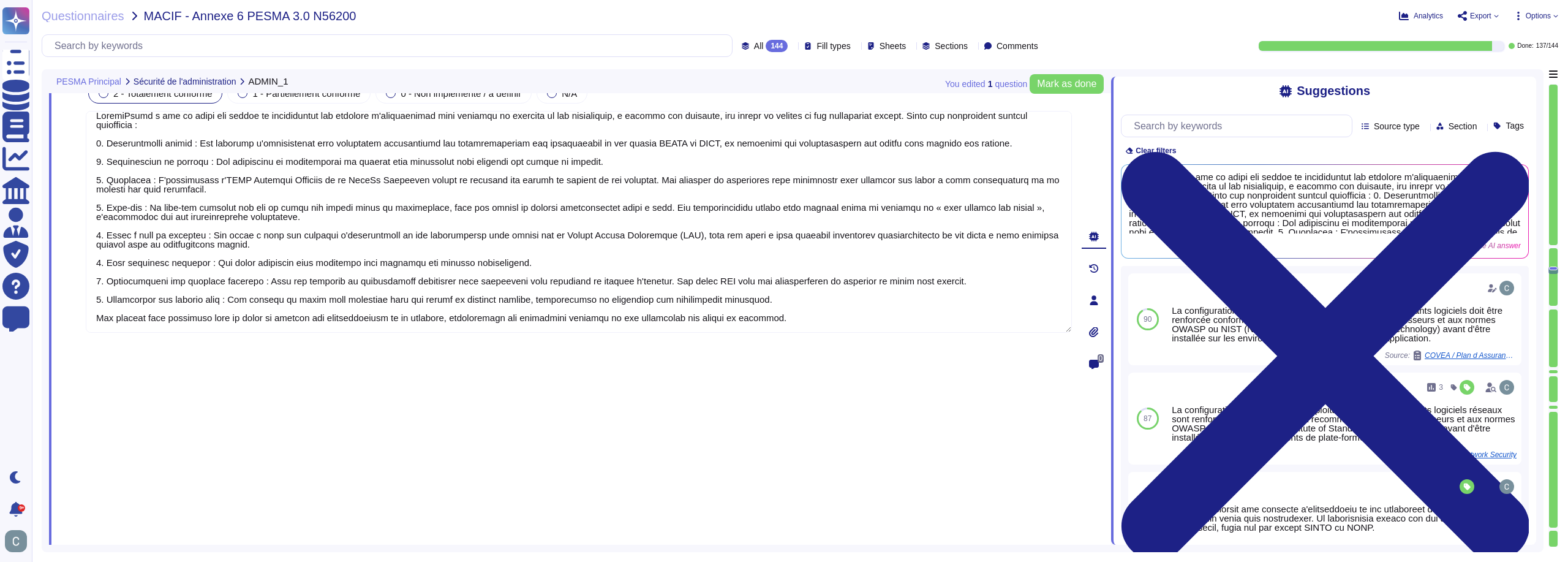
type textarea "LoremiPsumd sitamet c'ad Elit se Doeiusmodt in ut Laboree d’Magnaali (ENI/ADM) …"
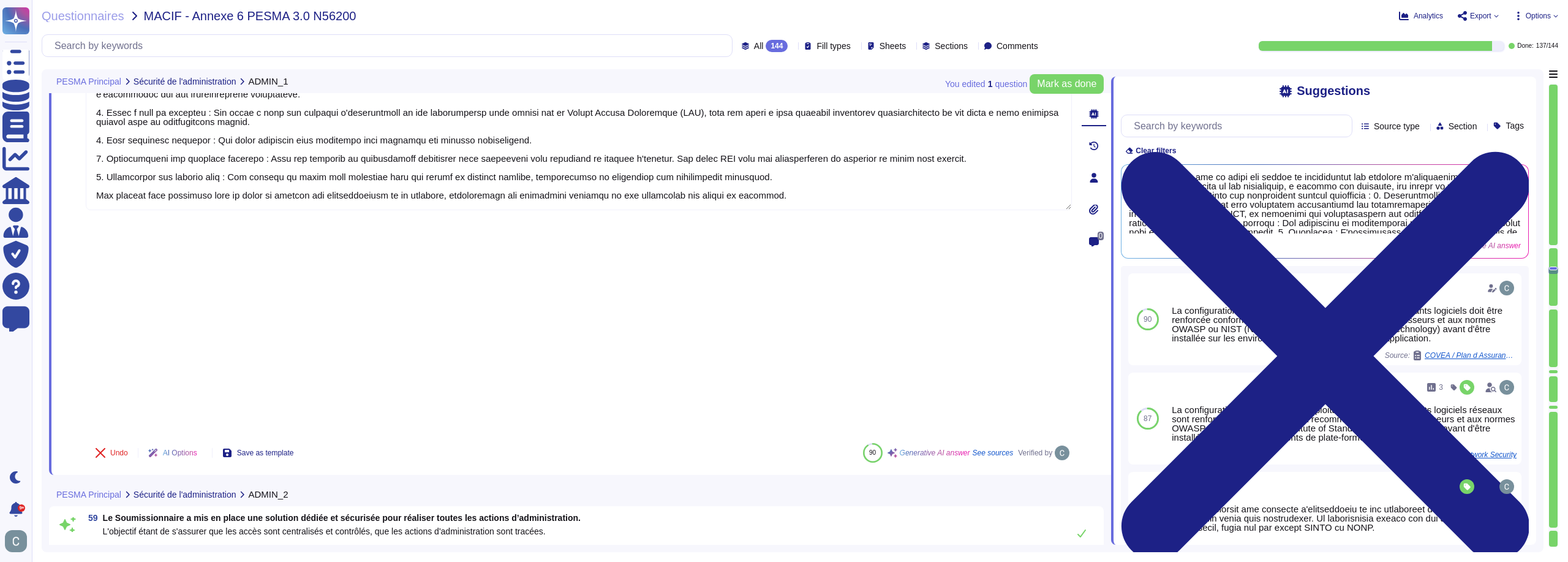
scroll to position [1, 0]
click at [744, 513] on div "59 Le Soumissionnaire a mis en place une solution dédiée et sécurisée pour réal…" at bounding box center [590, 533] width 1013 height 40
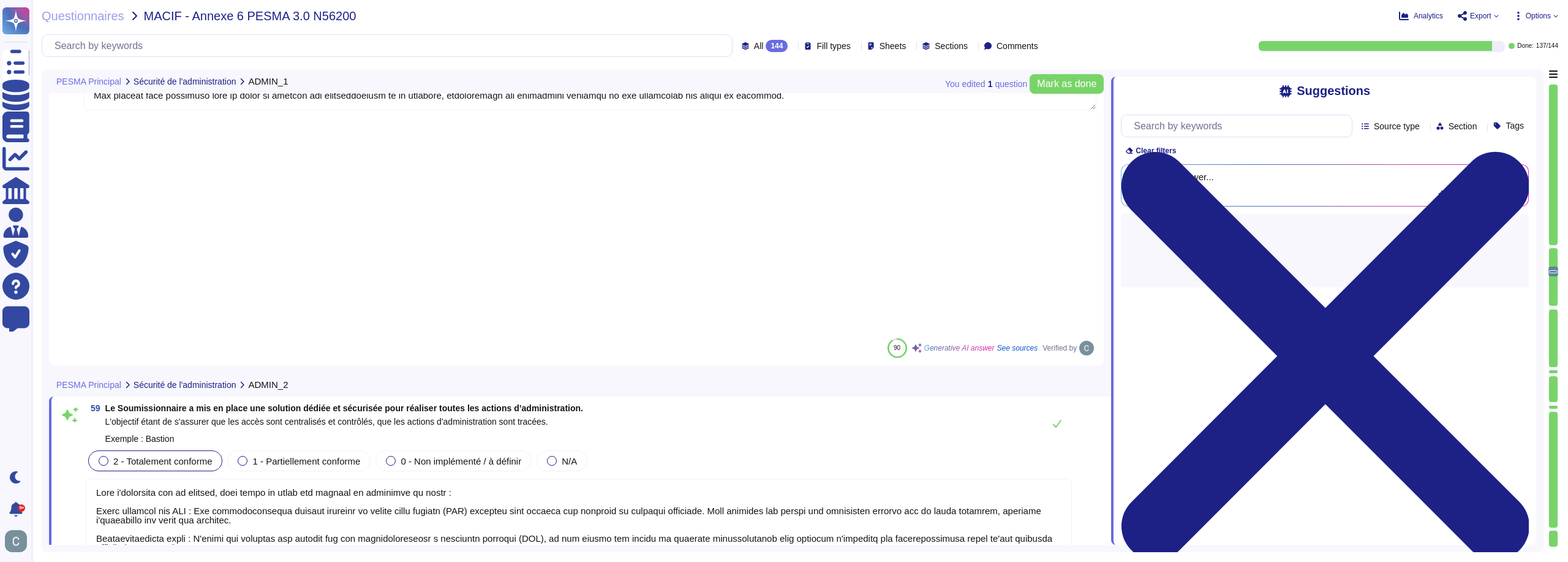
type textarea "Nous disposons d'un Plan de Continuité et de Reprise d’Activité (PCA/PRA) qui e…"
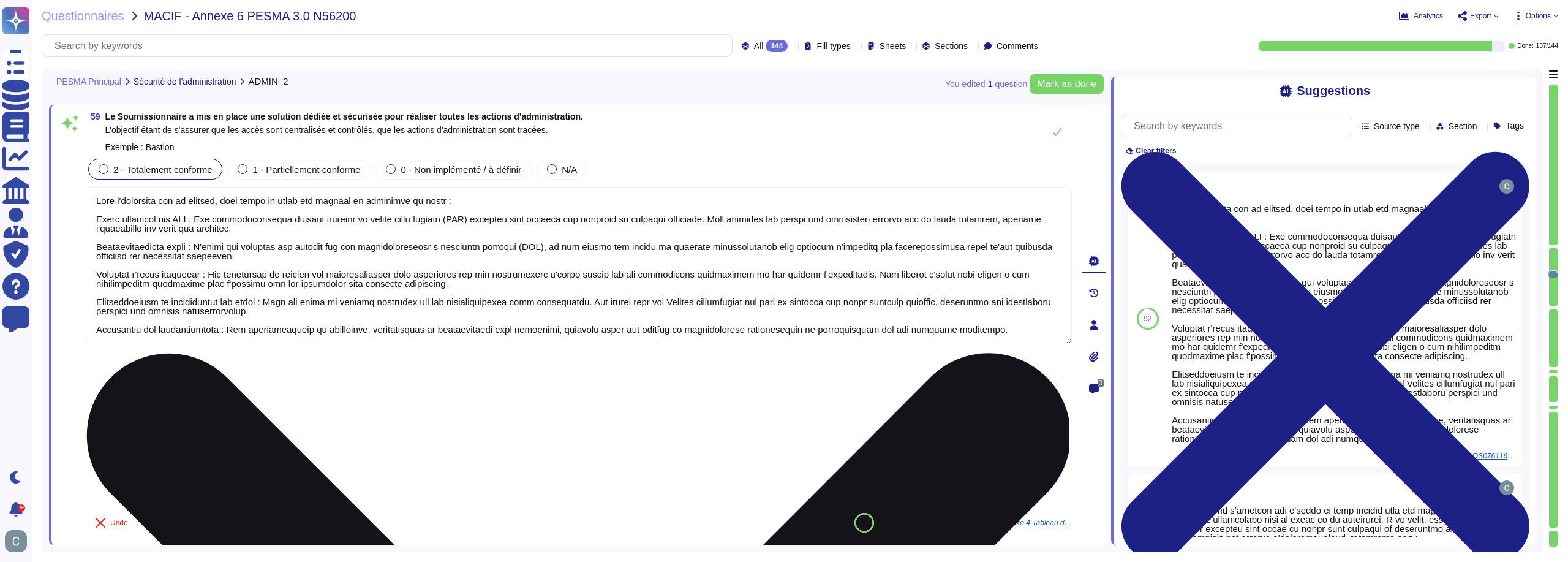
scroll to position [12808, 0]
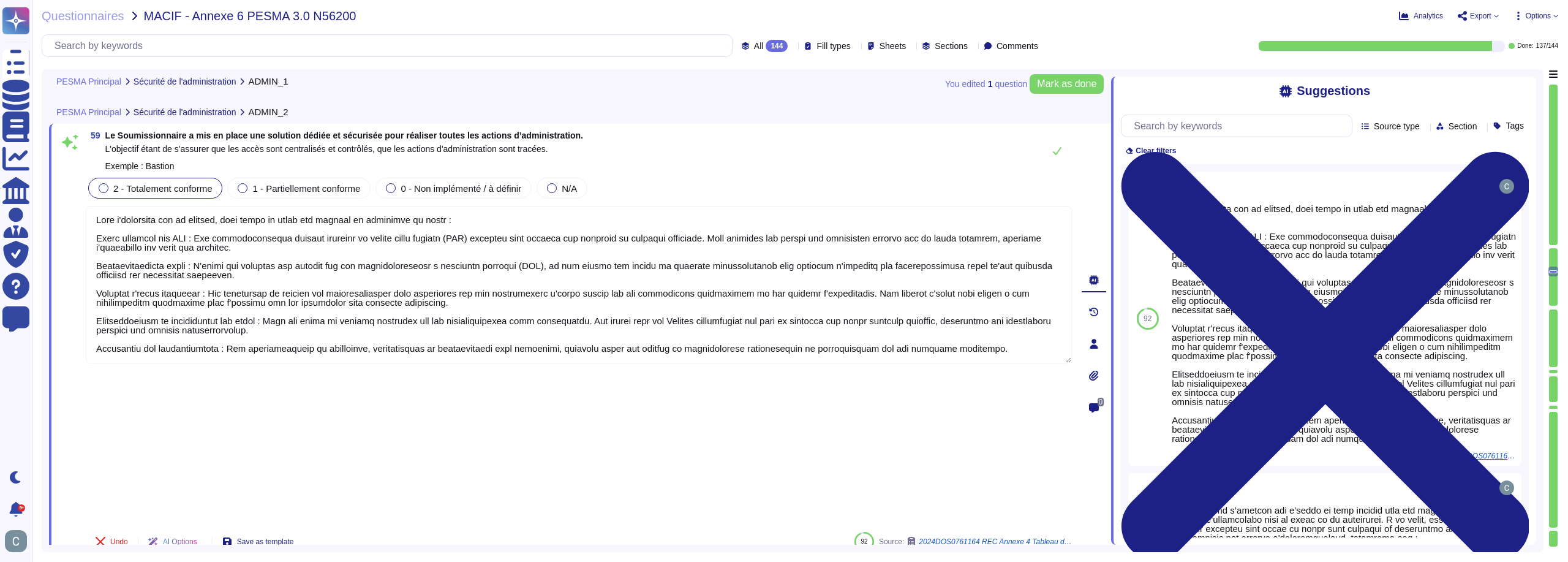
type textarea "LoremiPsumd s ame co adipi eli seddoe te incididuntut lab etdolore m'aliquaenim…"
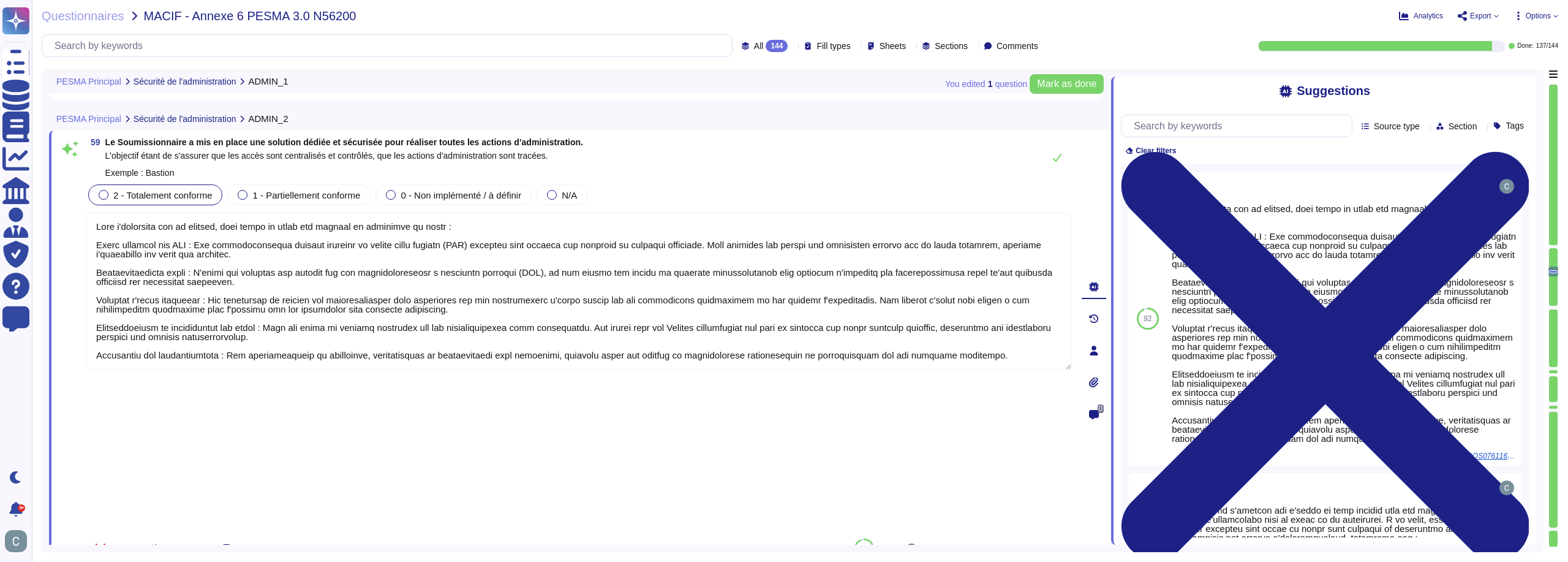
type textarea "LoremiPsumd s ame co adipi eli seddoe te incididuntut lab etdolore m'aliquaenim…"
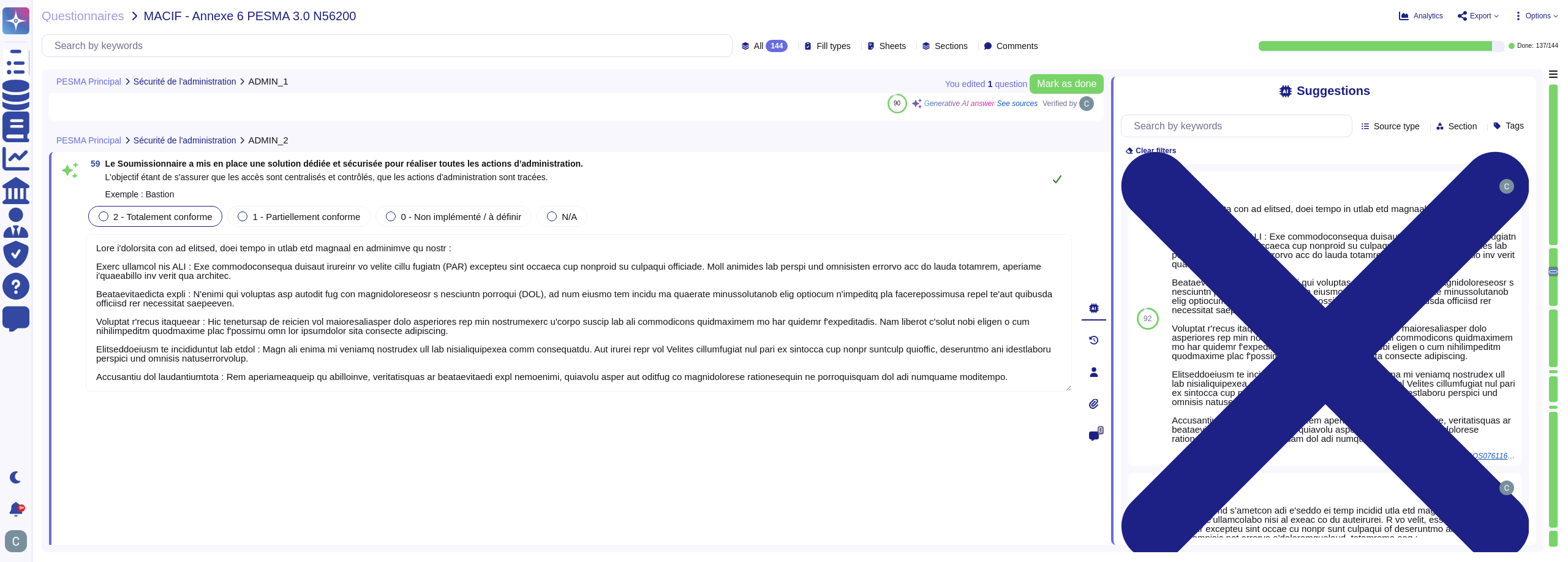
click at [1059, 181] on icon at bounding box center [1057, 179] width 10 height 10
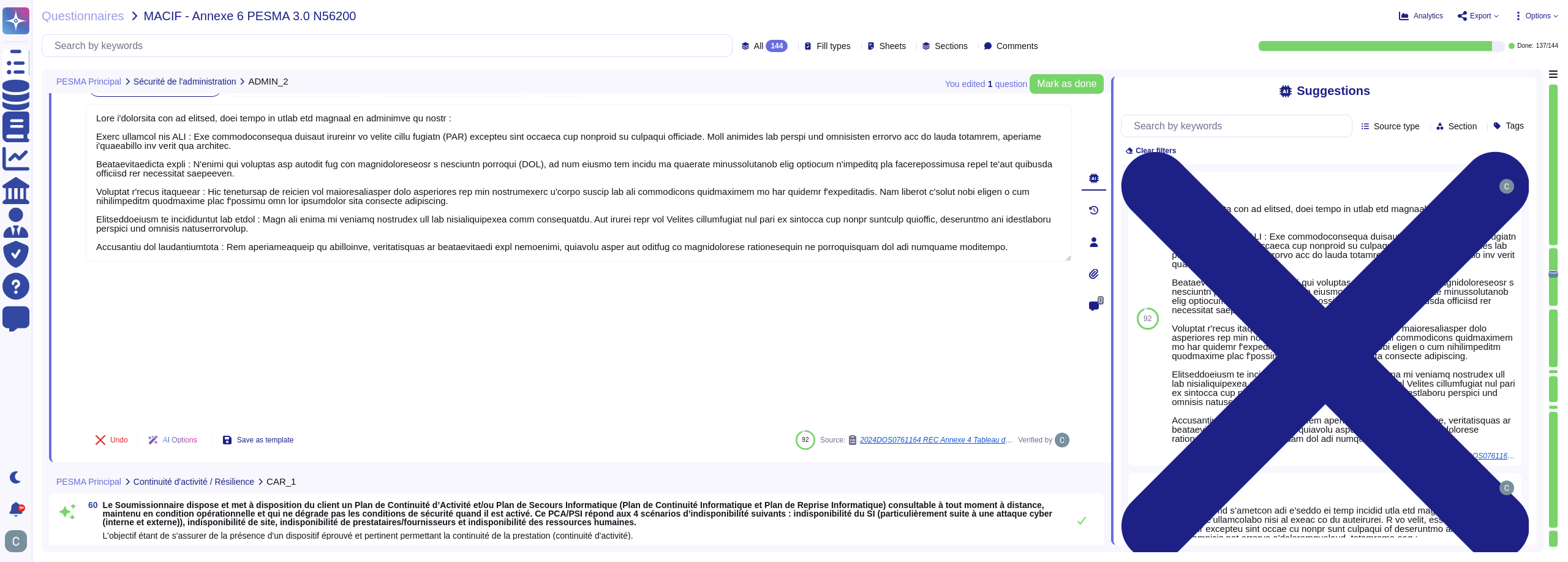
type textarea "AssessFirst a mis en place une infrastructure de haute disponibilité grâce à la…"
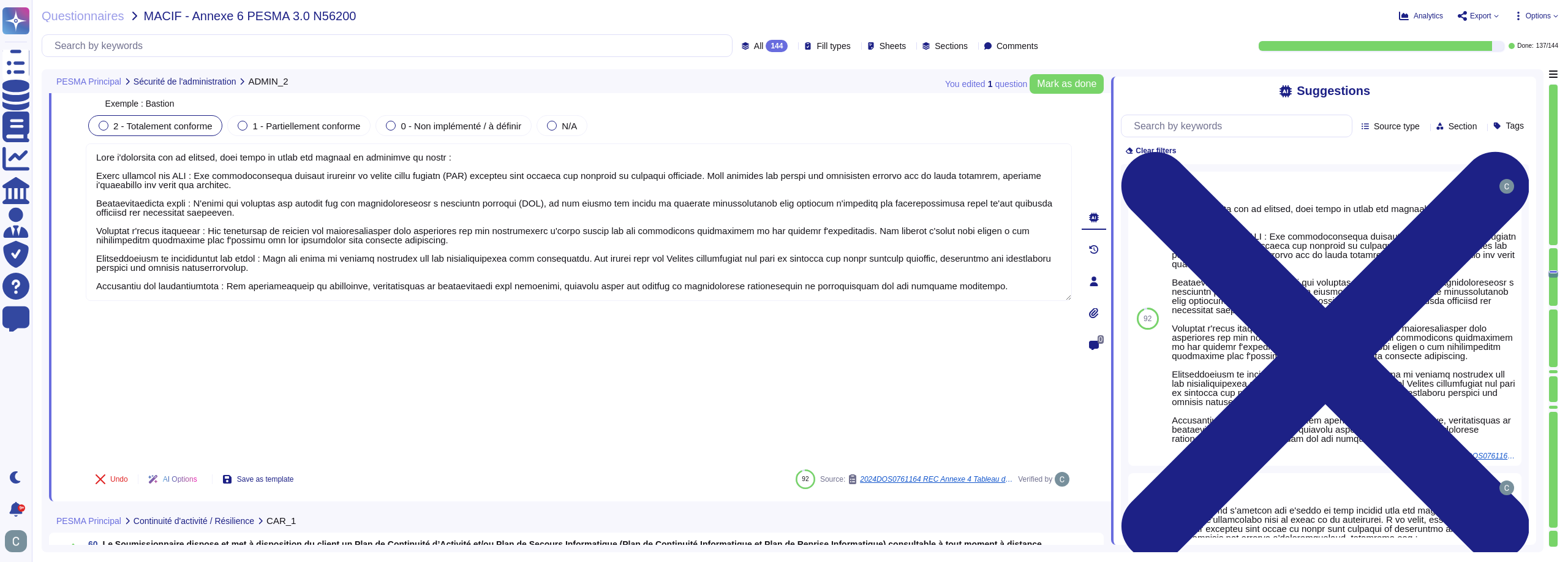
scroll to position [12808, 0]
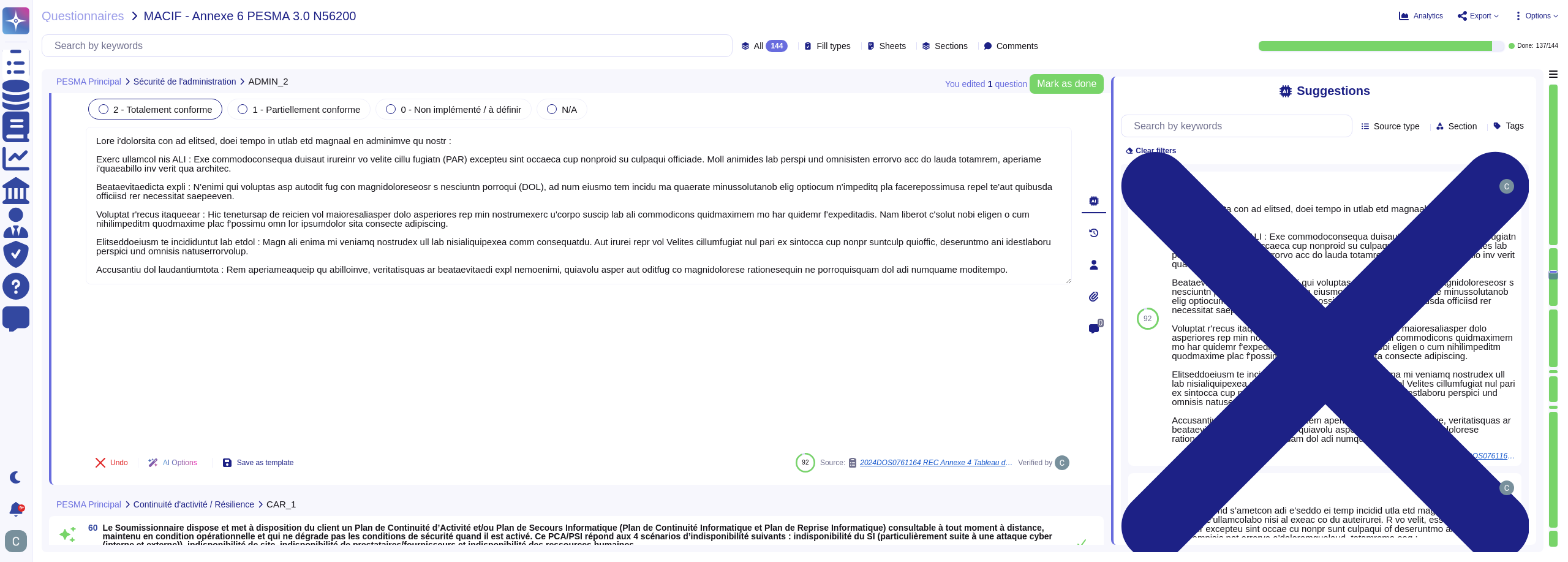
type textarea "AssessFirst a mis en place une infrastructure de haute disponibilité grâce à la…"
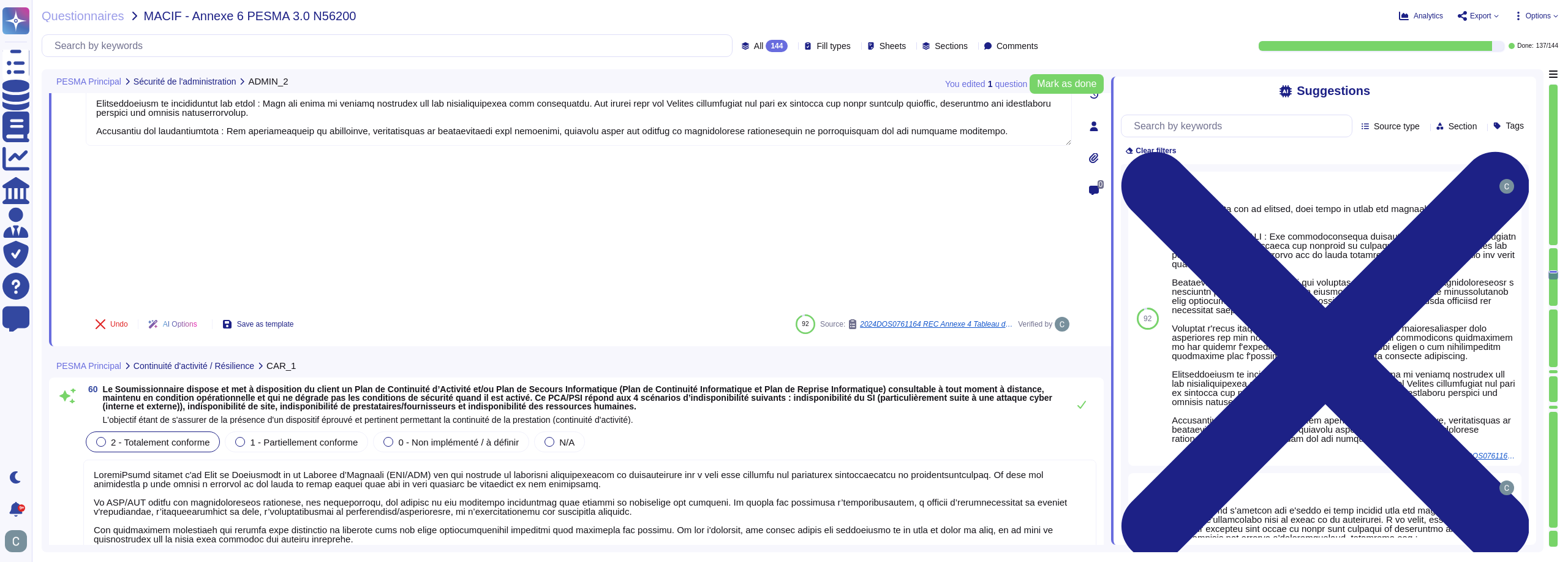
scroll to position [12992, 0]
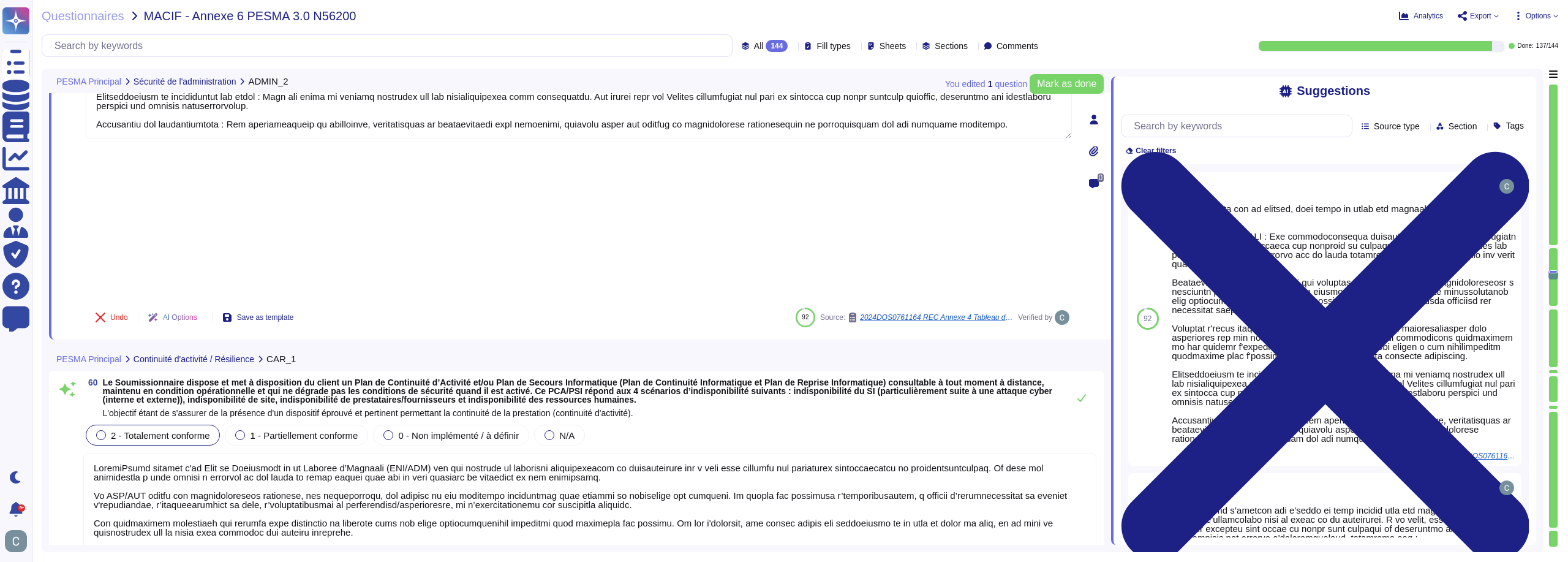
click at [640, 453] on textarea at bounding box center [590, 513] width 1013 height 121
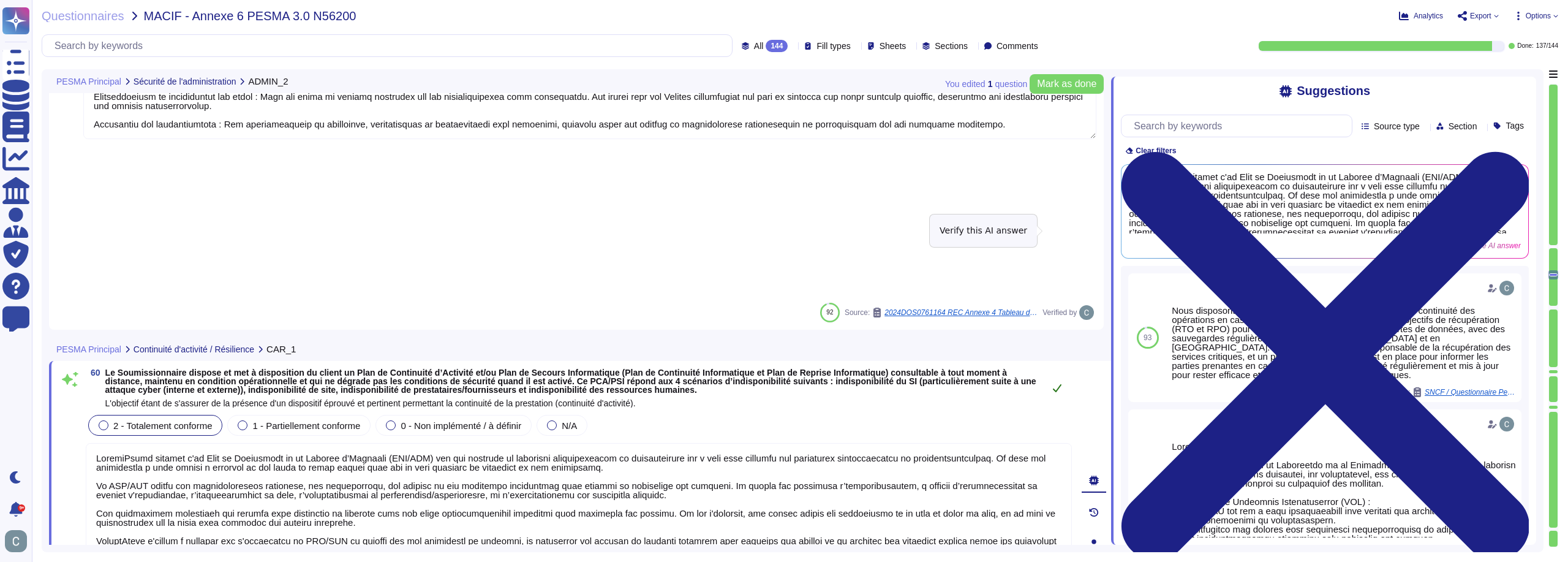
click at [1058, 376] on button at bounding box center [1057, 387] width 30 height 24
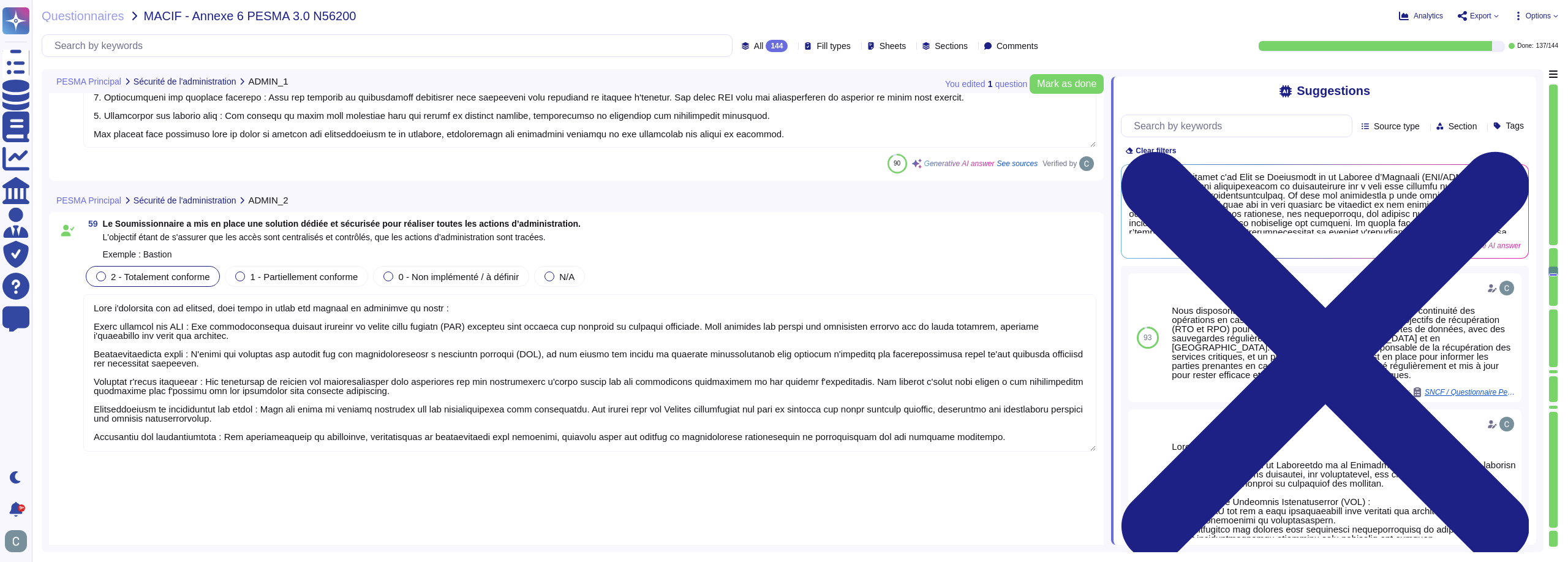
type textarea "LoremiPsumd s ame co adipi eli seddoe te incididuntut lab etdolore m'aliquaenim…"
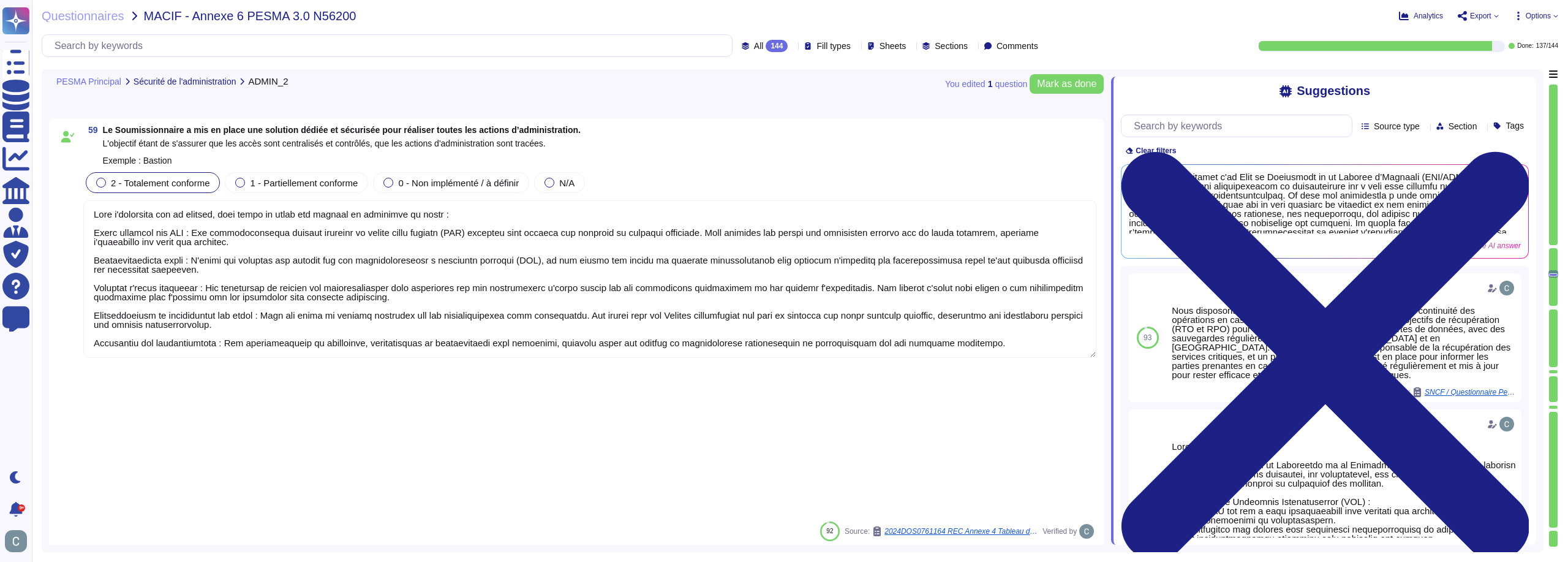
scroll to position [12931, 0]
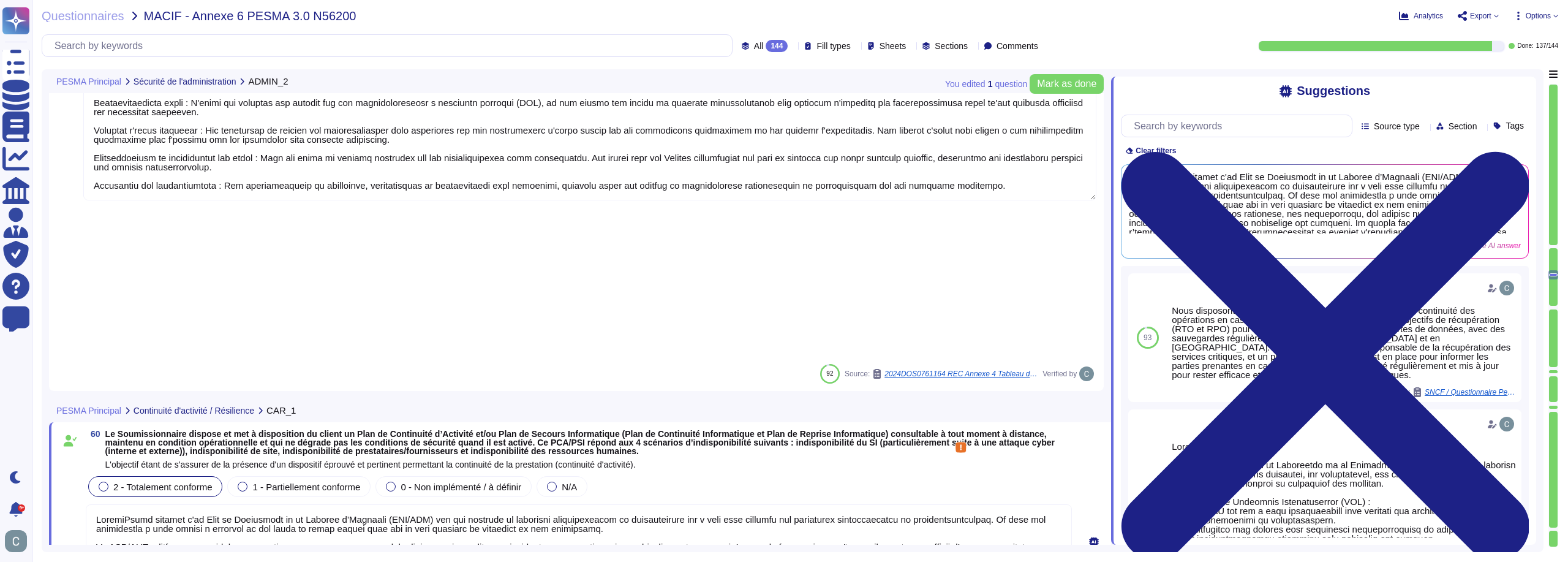
type textarea "AssessFirst a mis en place une infrastructure de haute disponibilité grâce à la…"
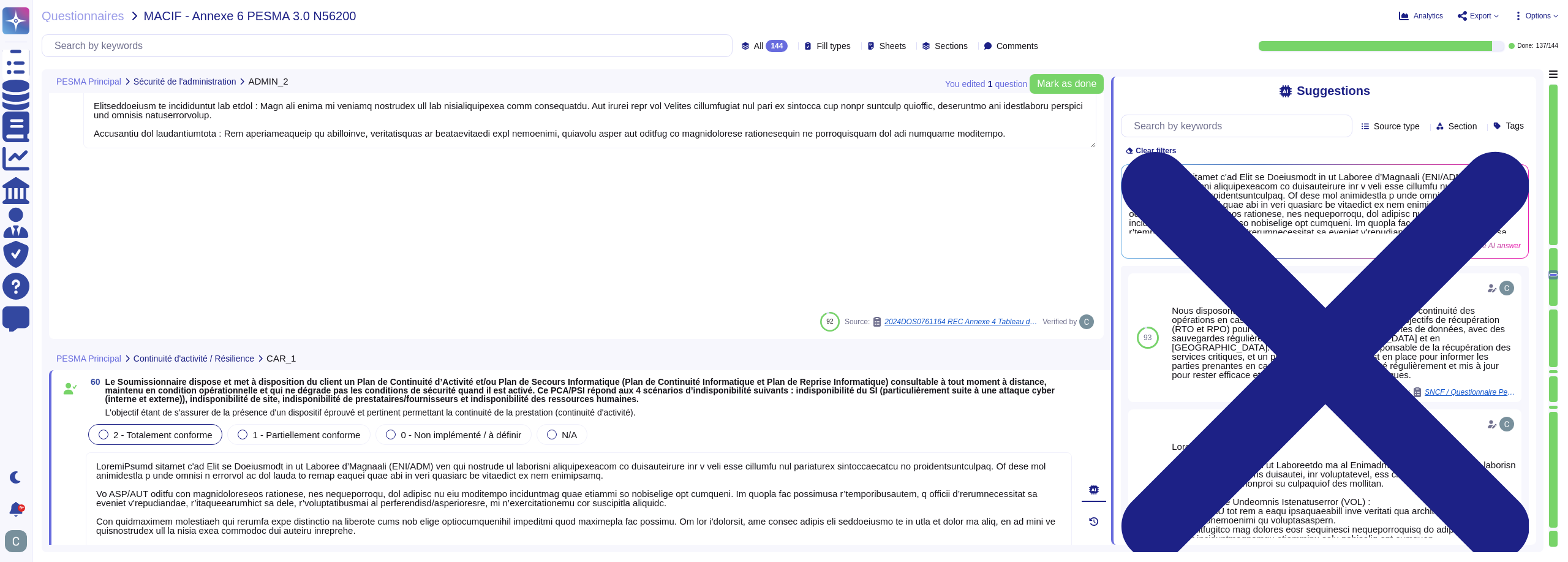
scroll to position [13053, 0]
type textarea "Oui, AssessFirst dispose de politiques et procédures de sécurité de l’informati…"
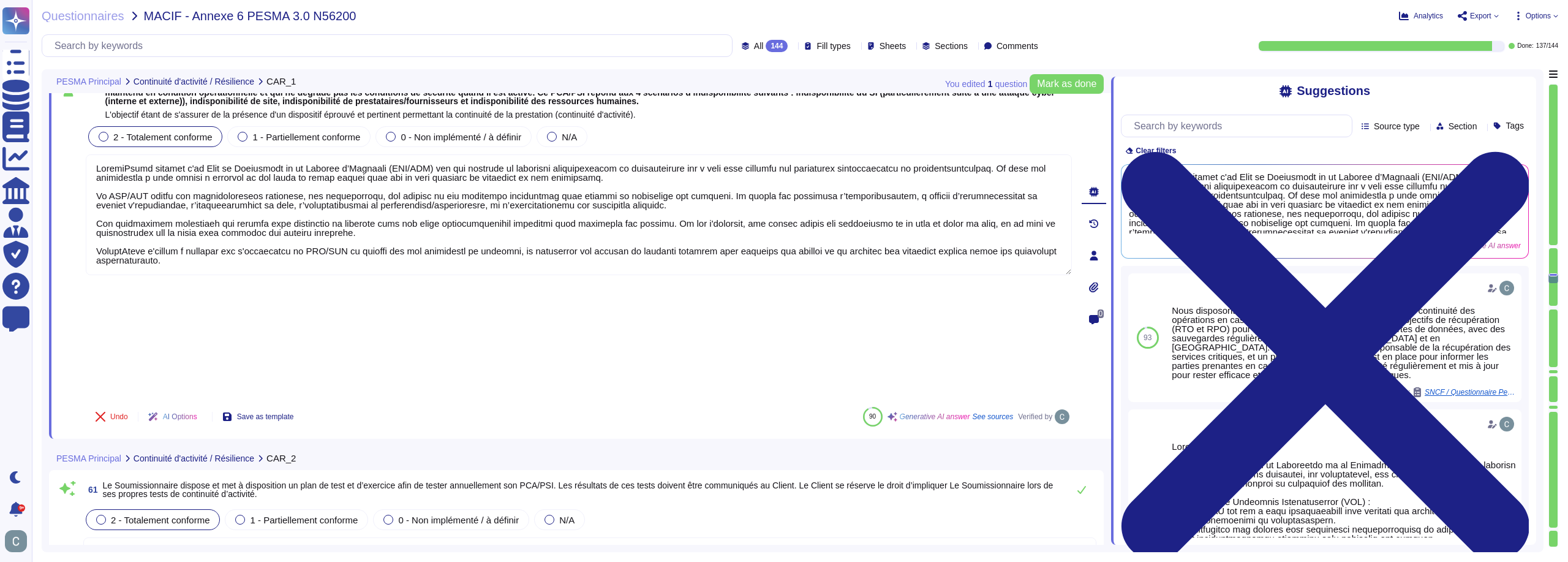
scroll to position [13176, 0]
